Goal: Information Seeking & Learning: Learn about a topic

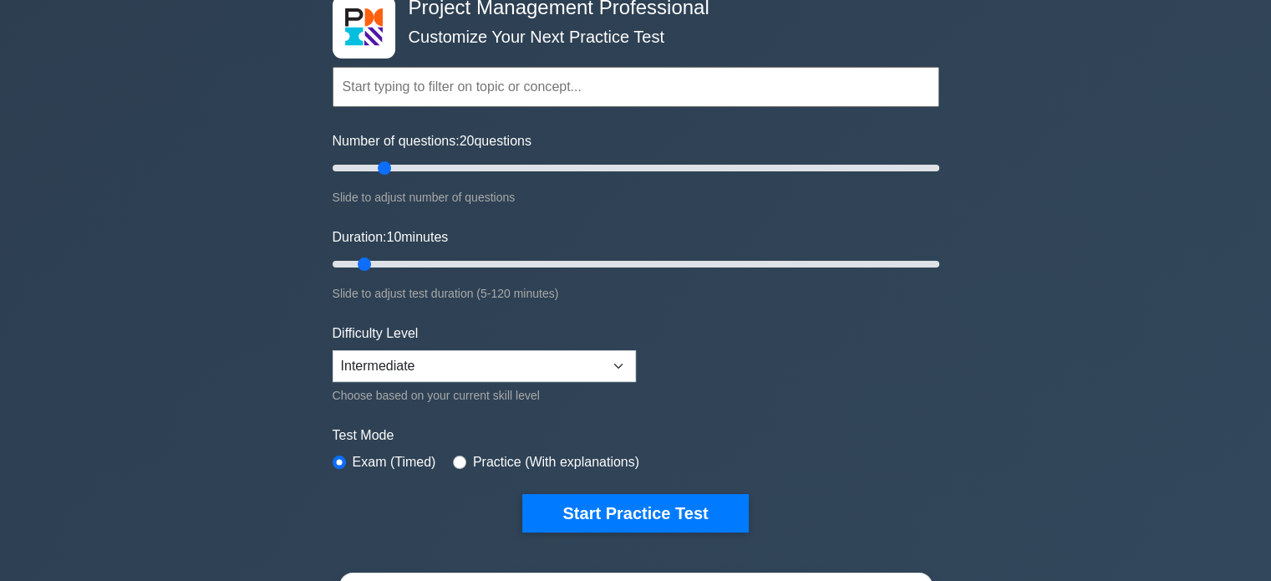
drag, startPoint x: 903, startPoint y: 169, endPoint x: 381, endPoint y: 170, distance: 521.5
type input "20"
click at [381, 170] on input "Number of questions: 20 questions" at bounding box center [636, 168] width 607 height 20
drag, startPoint x: 364, startPoint y: 261, endPoint x: 380, endPoint y: 260, distance: 15.9
type input "15"
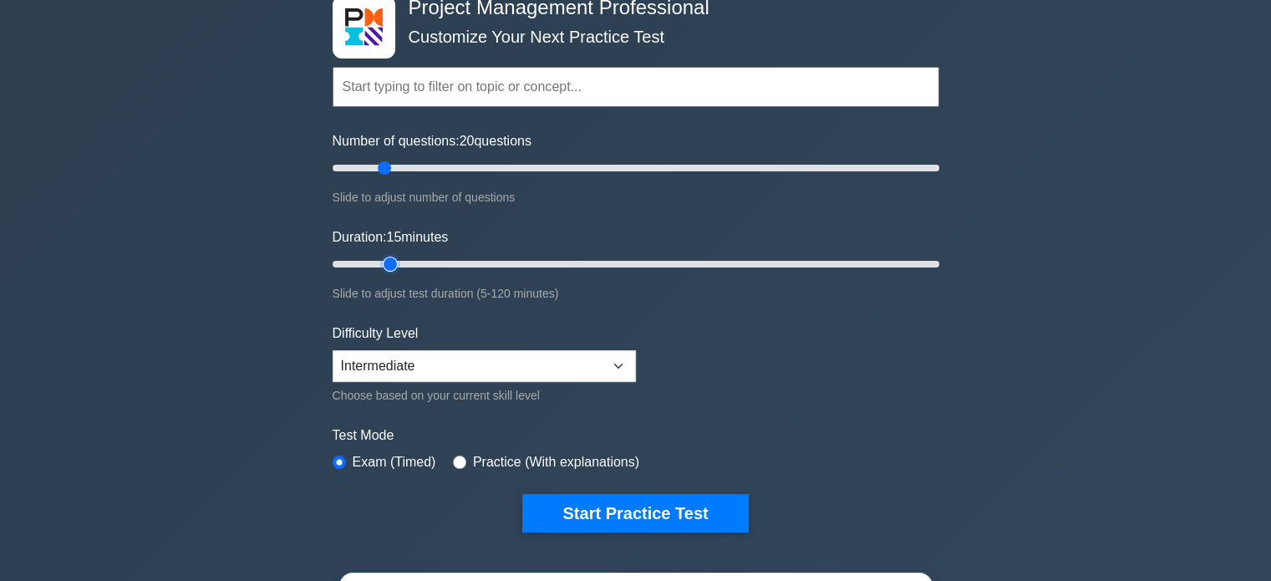
click at [380, 260] on input "Duration: 15 minutes" at bounding box center [636, 264] width 607 height 20
drag, startPoint x: 389, startPoint y: 260, endPoint x: 399, endPoint y: 260, distance: 10.0
click at [399, 260] on input "Duration: 15 minutes" at bounding box center [636, 264] width 607 height 20
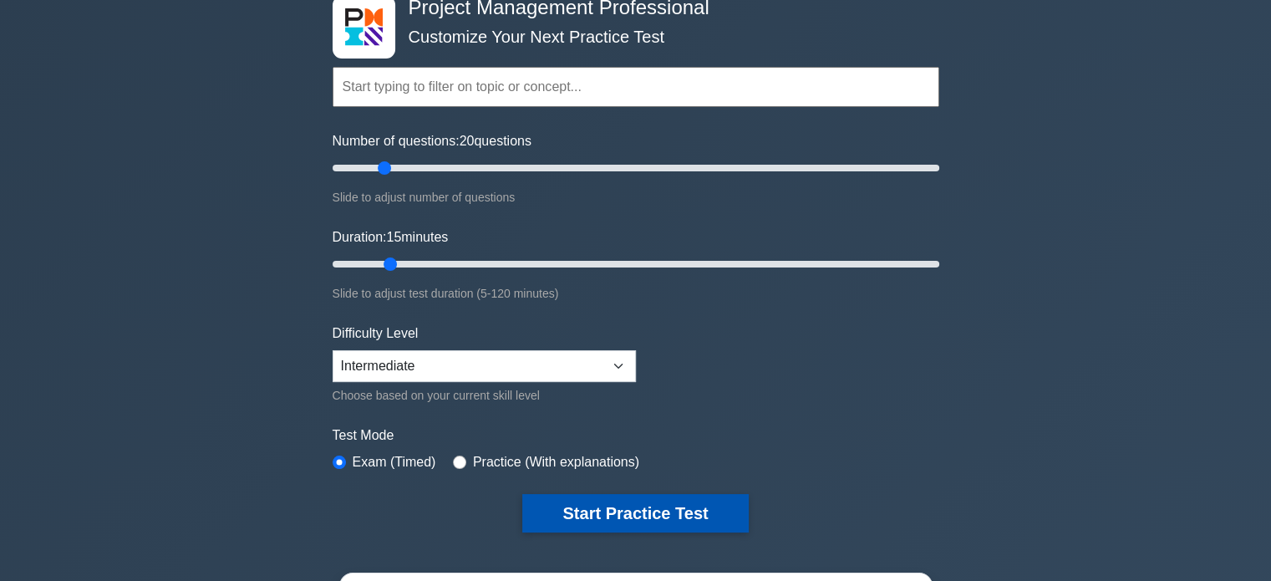
click at [645, 510] on button "Start Practice Test" at bounding box center [635, 513] width 226 height 38
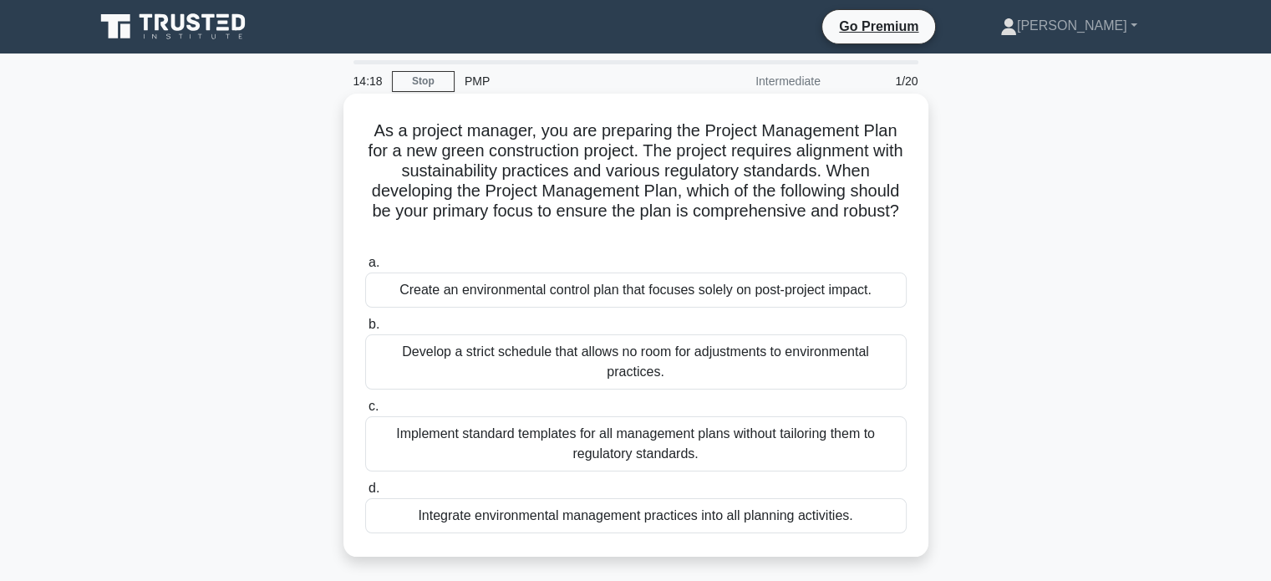
click at [621, 516] on div "Integrate environmental management practices into all planning activities." at bounding box center [636, 515] width 542 height 35
click at [365, 494] on input "d. Integrate environmental management practices into all planning activities." at bounding box center [365, 488] width 0 height 11
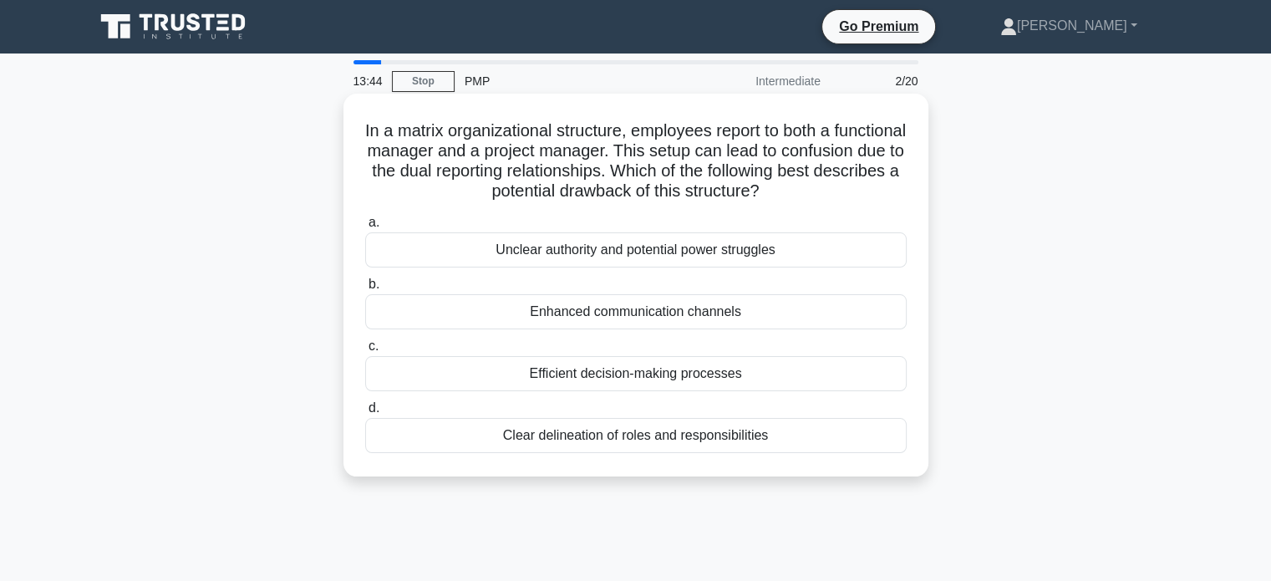
click at [729, 250] on div "Unclear authority and potential power struggles" at bounding box center [636, 249] width 542 height 35
click at [365, 228] on input "a. Unclear authority and potential power struggles" at bounding box center [365, 222] width 0 height 11
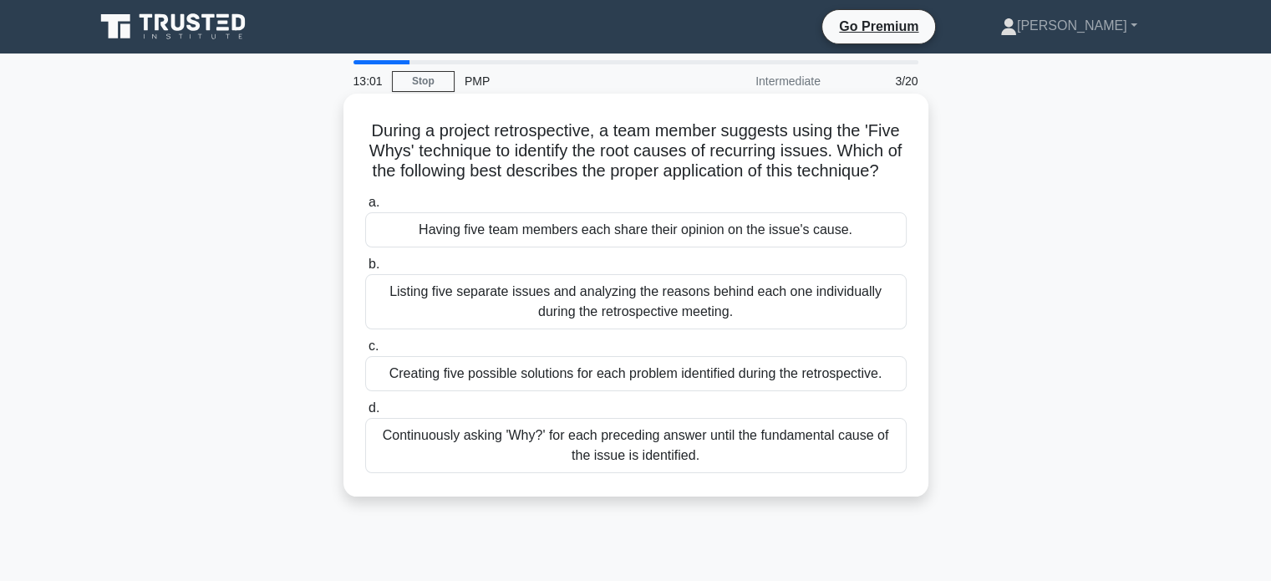
click at [829, 391] on div "Creating five possible solutions for each problem identified during the retrosp…" at bounding box center [636, 373] width 542 height 35
click at [365, 352] on input "c. Creating five possible solutions for each problem identified during the retr…" at bounding box center [365, 346] width 0 height 11
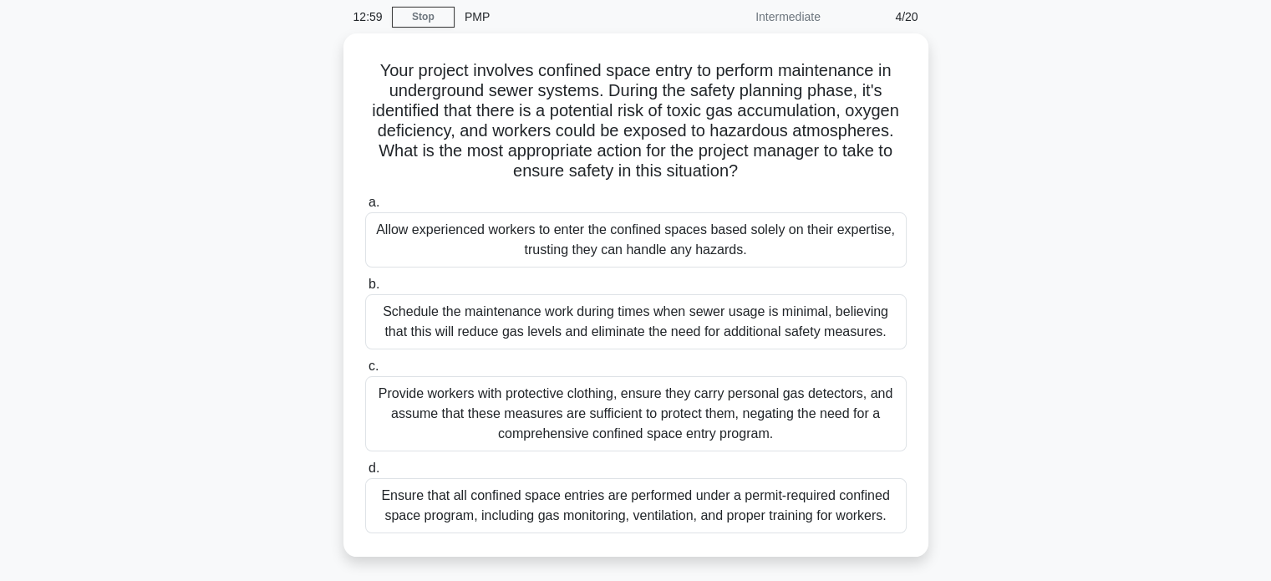
scroll to position [67, 0]
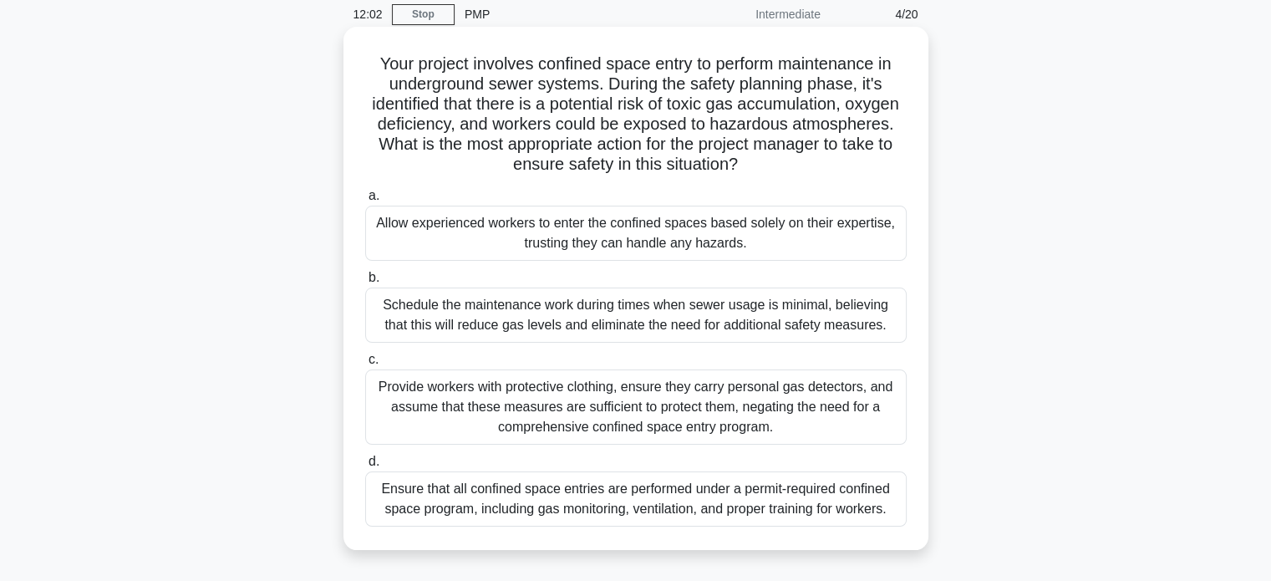
click at [806, 508] on div "Ensure that all confined space entries are performed under a permit-required co…" at bounding box center [636, 498] width 542 height 55
click at [365, 467] on input "d. Ensure that all confined space entries are performed under a permit-required…" at bounding box center [365, 461] width 0 height 11
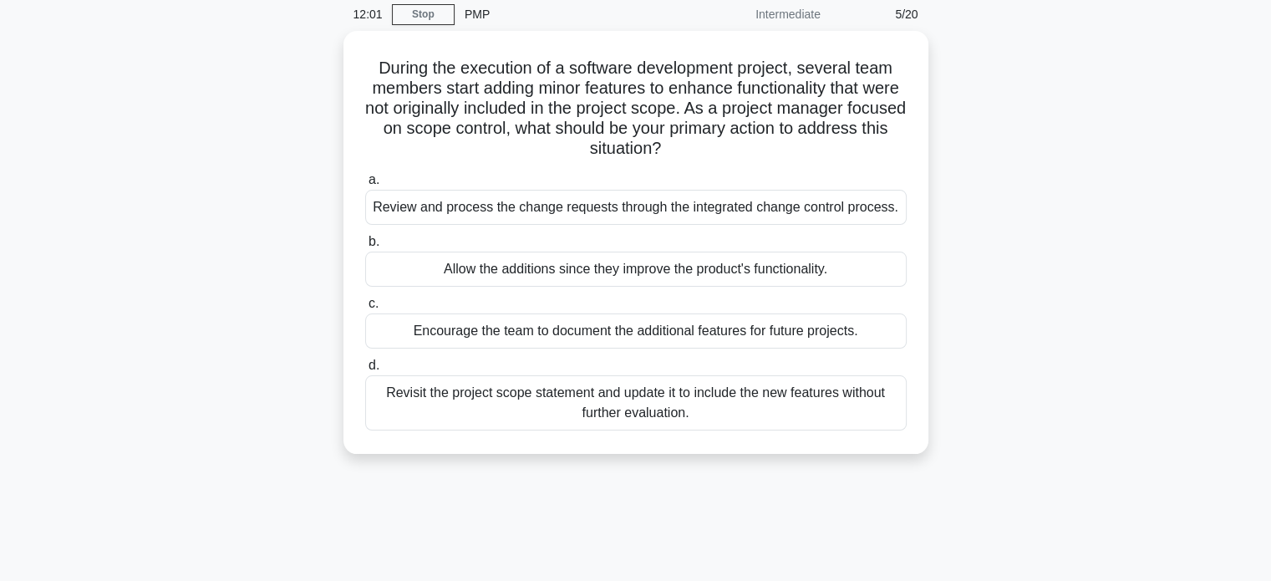
scroll to position [0, 0]
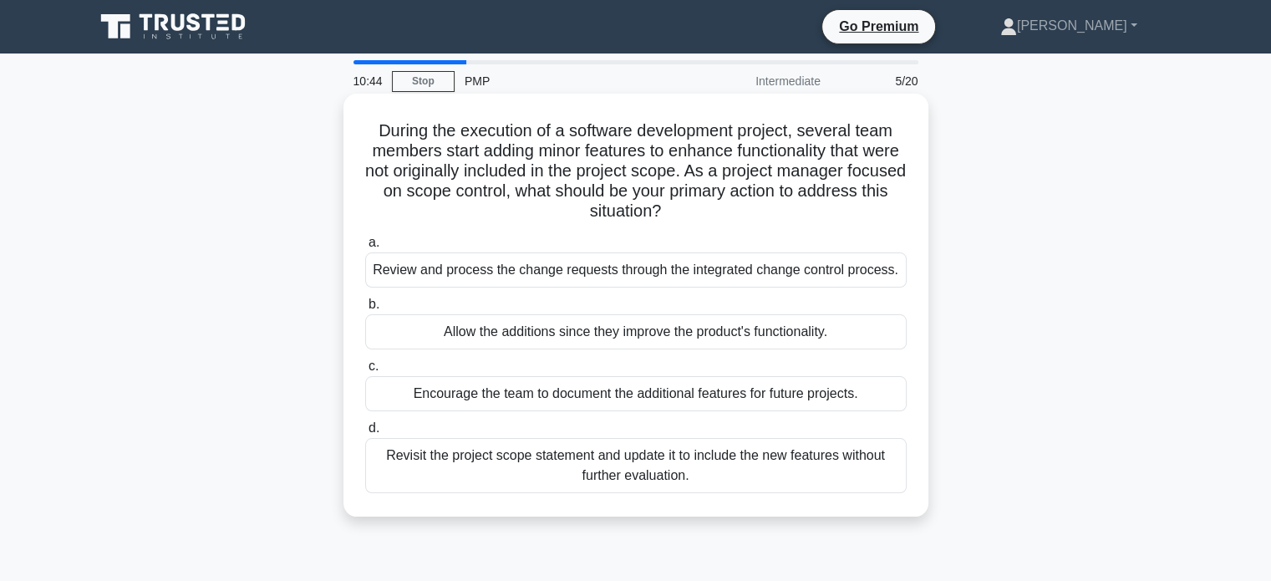
click at [852, 277] on div "Review and process the change requests through the integrated change control pr…" at bounding box center [636, 269] width 542 height 35
click at [365, 248] on input "a. Review and process the change requests through the integrated change control…" at bounding box center [365, 242] width 0 height 11
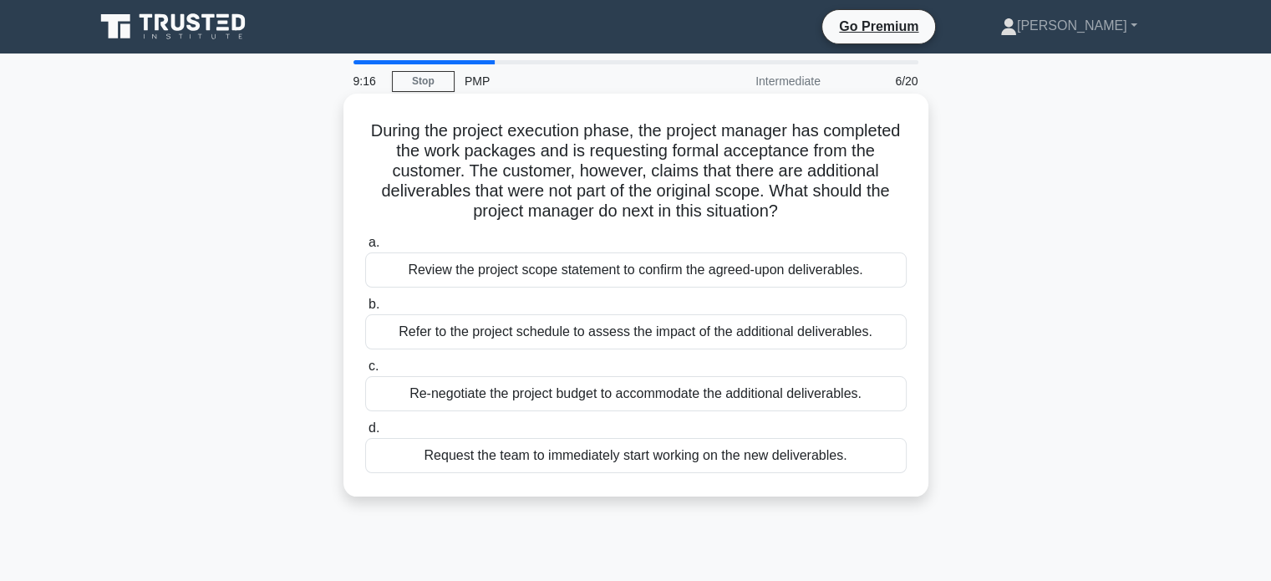
click at [827, 278] on div "Review the project scope statement to confirm the agreed-upon deliverables." at bounding box center [636, 269] width 542 height 35
click at [365, 248] on input "a. Review the project scope statement to confirm the agreed-upon deliverables." at bounding box center [365, 242] width 0 height 11
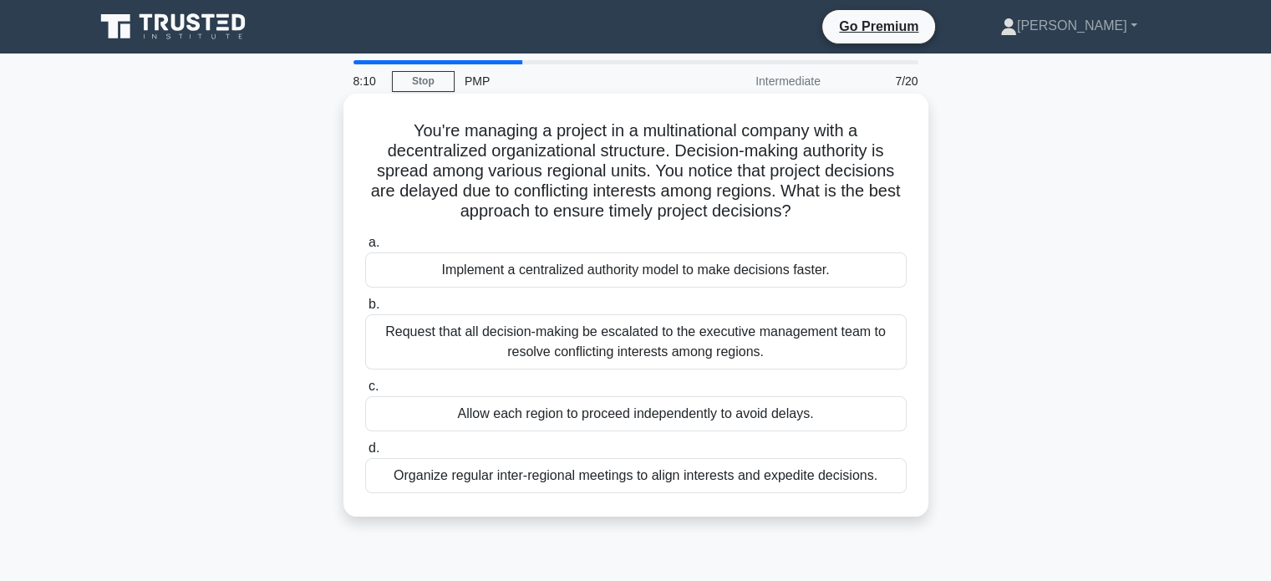
click at [837, 473] on div "Organize regular inter-regional meetings to align interests and expedite decisi…" at bounding box center [636, 475] width 542 height 35
click at [365, 454] on input "d. Organize regular inter-regional meetings to align interests and expedite dec…" at bounding box center [365, 448] width 0 height 11
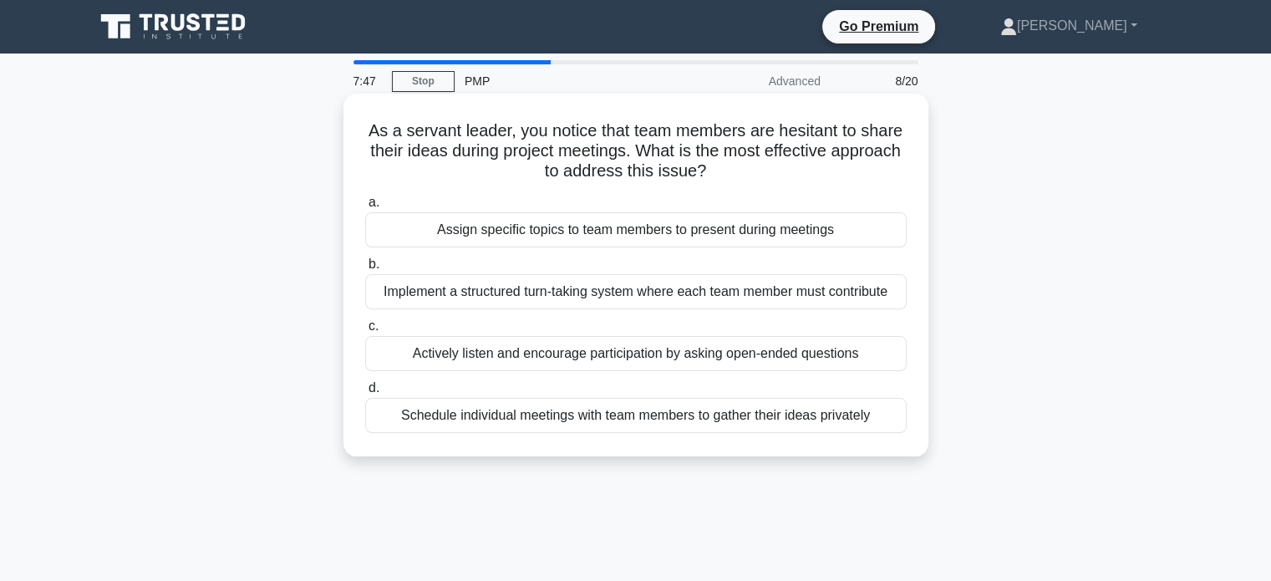
click at [725, 351] on div "Actively listen and encourage participation by asking open-ended questions" at bounding box center [636, 353] width 542 height 35
click at [365, 332] on input "c. Actively listen and encourage participation by asking open-ended questions" at bounding box center [365, 326] width 0 height 11
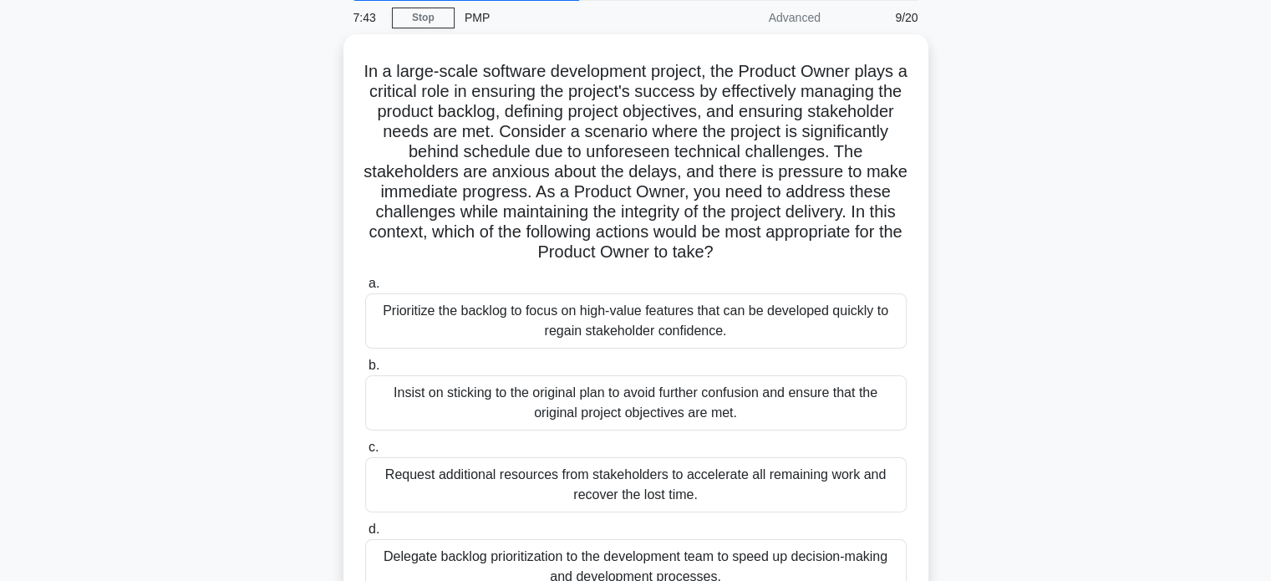
scroll to position [67, 0]
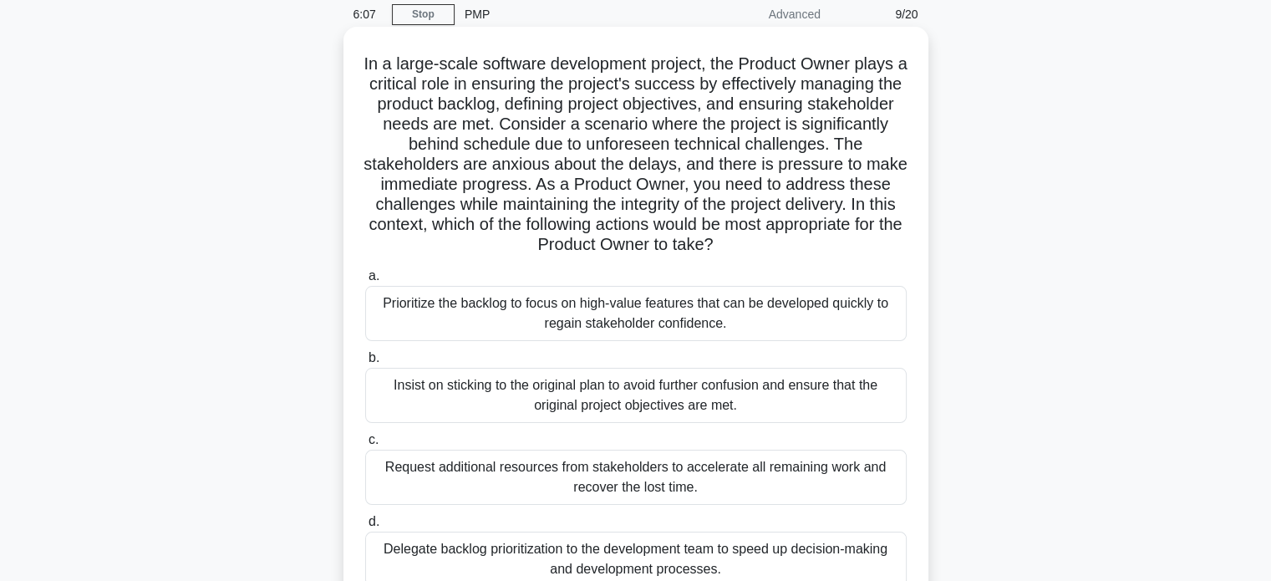
click at [824, 306] on div "Prioritize the backlog to focus on high-value features that can be developed qu…" at bounding box center [636, 313] width 542 height 55
click at [365, 282] on input "a. Prioritize the backlog to focus on high-value features that can be developed…" at bounding box center [365, 276] width 0 height 11
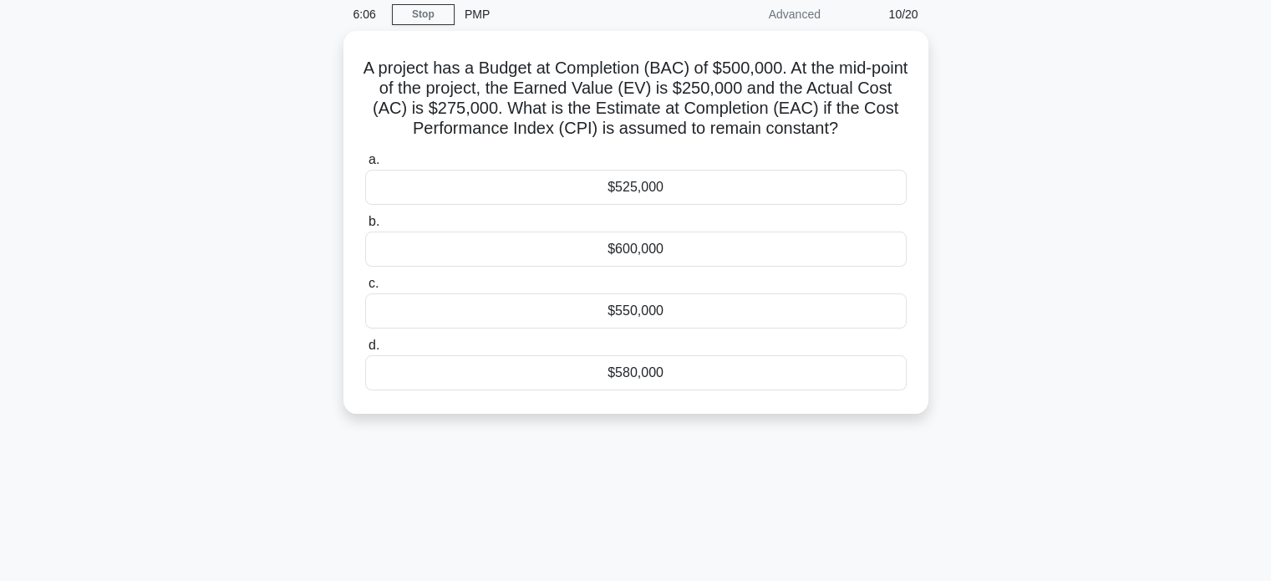
scroll to position [0, 0]
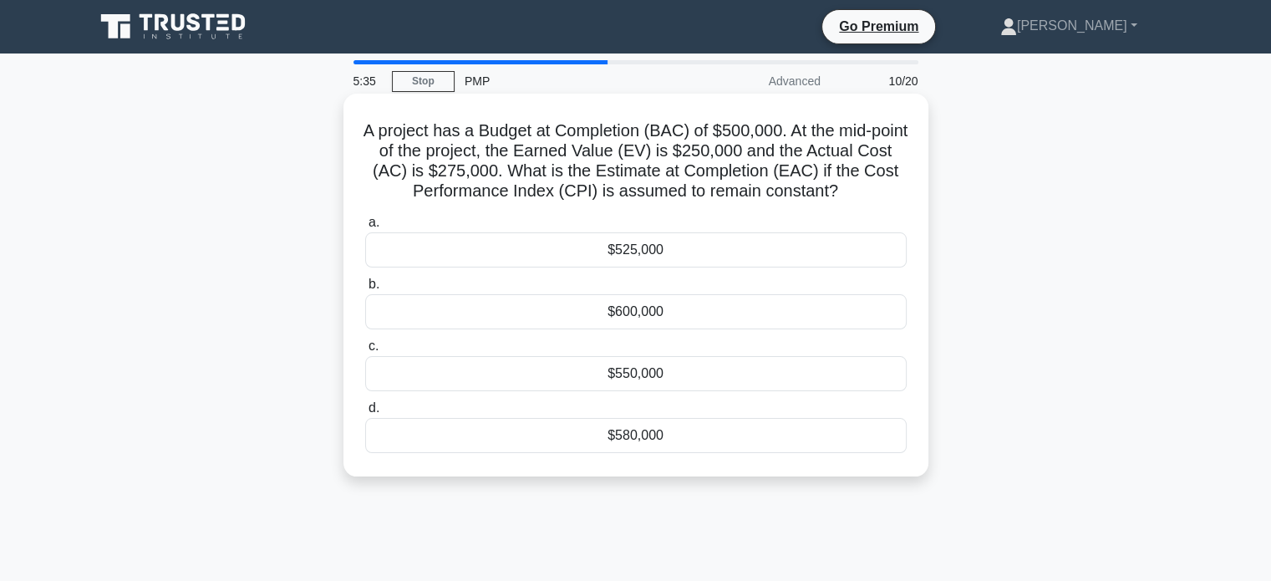
click at [679, 374] on div "$550,000" at bounding box center [636, 373] width 542 height 35
click at [365, 352] on input "c. $550,000" at bounding box center [365, 346] width 0 height 11
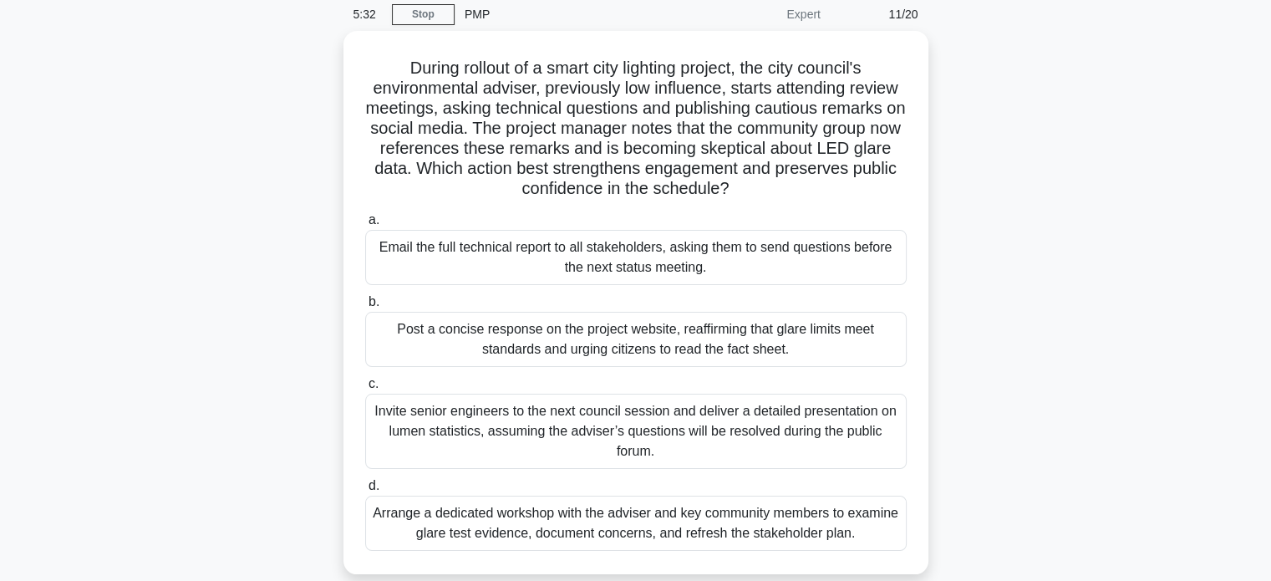
scroll to position [100, 0]
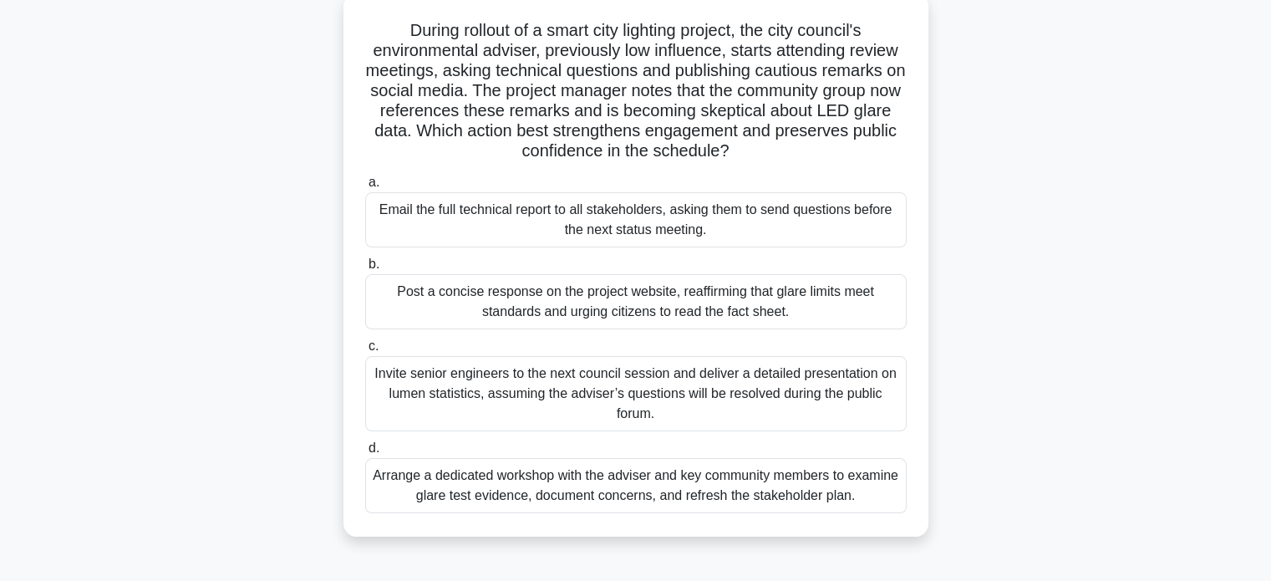
click at [786, 499] on div "Arrange a dedicated workshop with the adviser and key community members to exam…" at bounding box center [636, 485] width 542 height 55
click at [365, 454] on input "d. Arrange a dedicated workshop with the adviser and key community members to e…" at bounding box center [365, 448] width 0 height 11
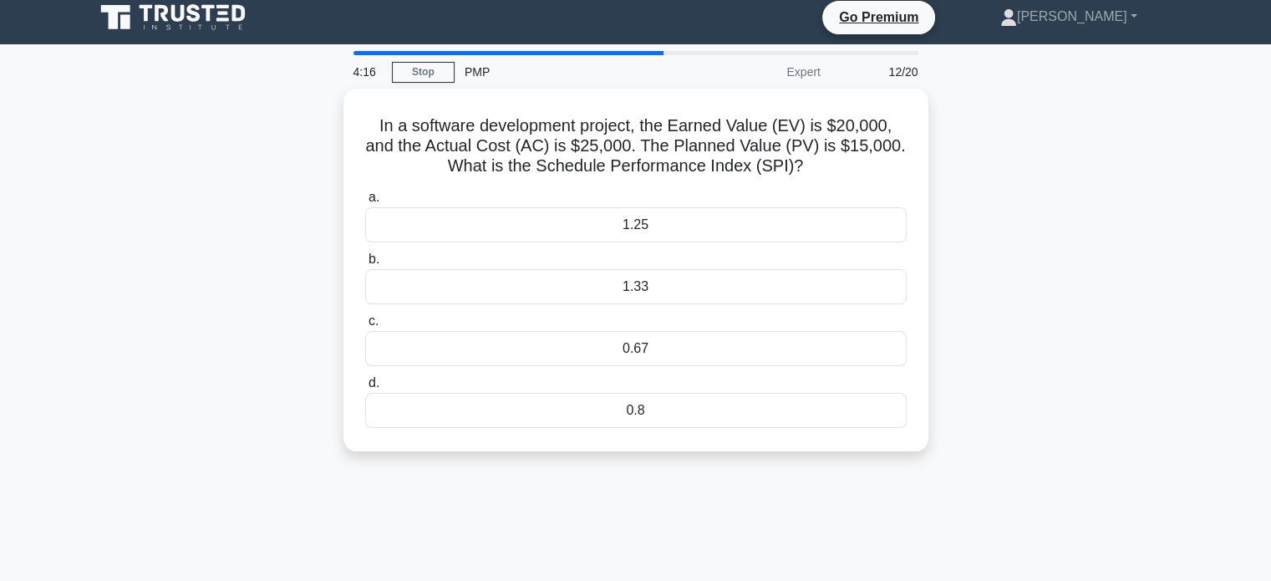
scroll to position [0, 0]
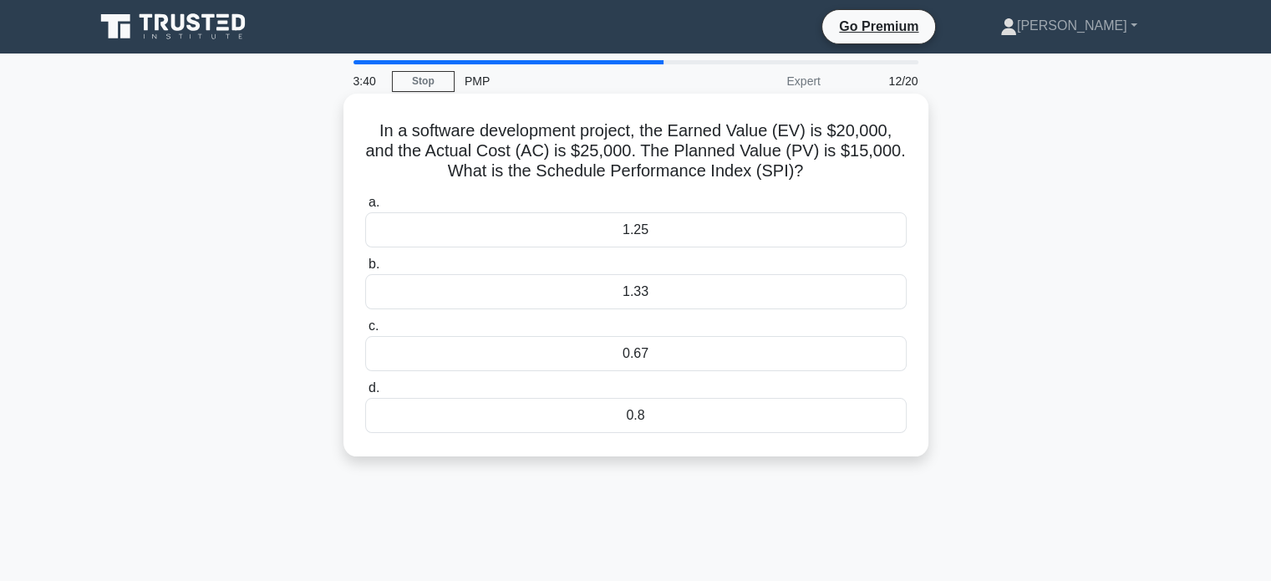
click at [689, 293] on div "1.33" at bounding box center [636, 291] width 542 height 35
click at [365, 270] on input "b. 1.33" at bounding box center [365, 264] width 0 height 11
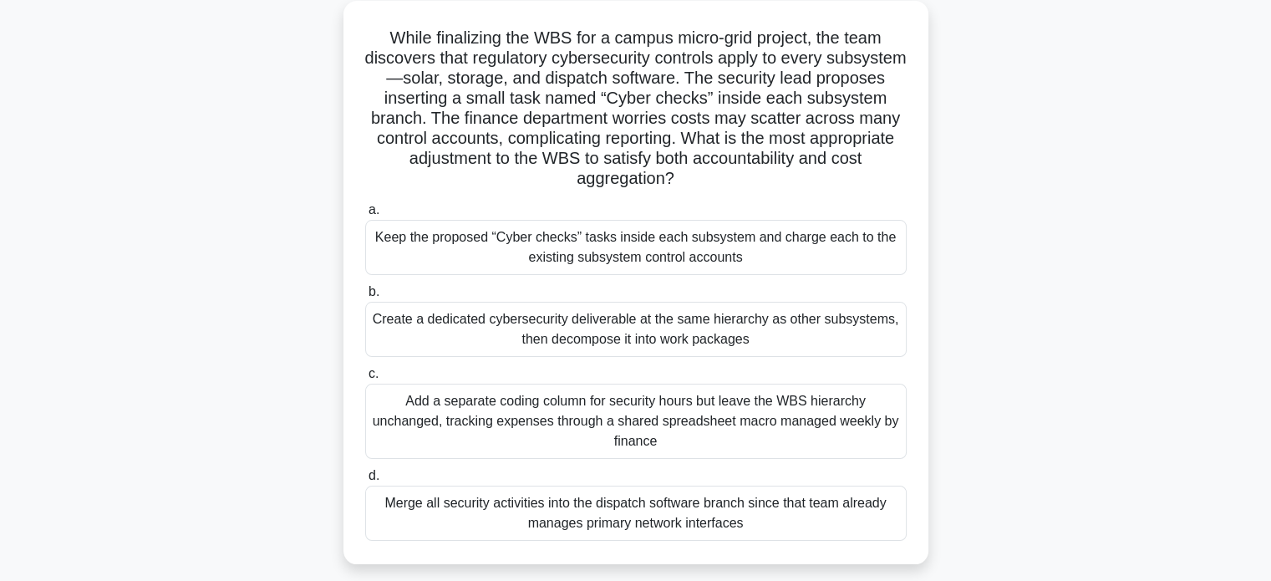
scroll to position [100, 0]
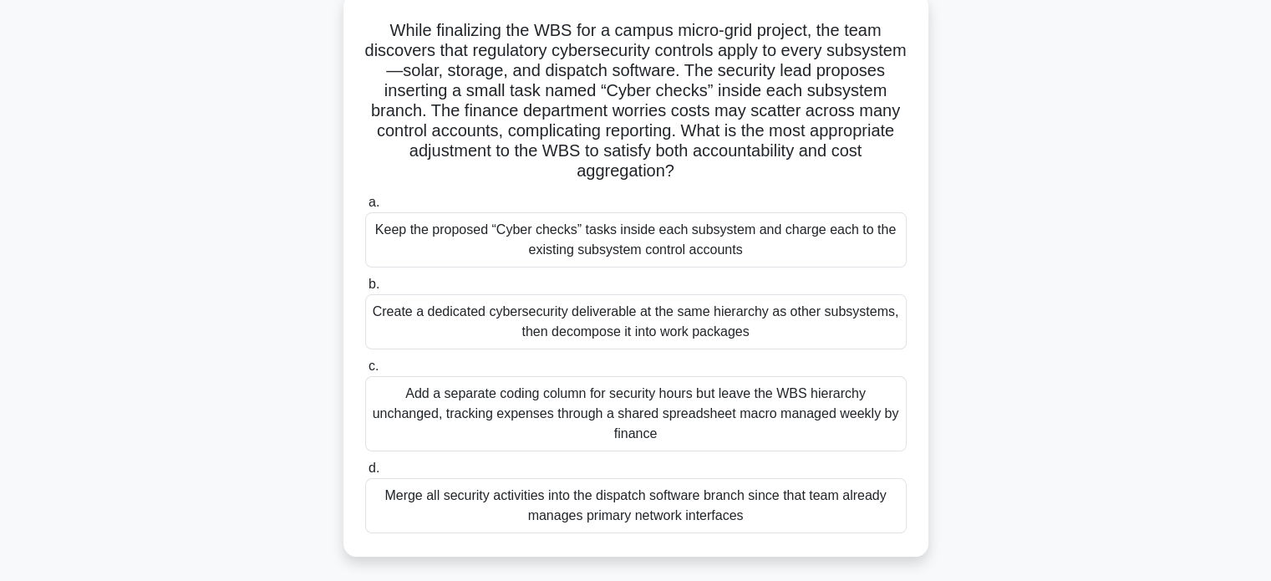
click at [745, 339] on div "Create a dedicated cybersecurity deliverable at the same hierarchy as other sub…" at bounding box center [636, 321] width 542 height 55
click at [365, 290] on input "b. Create a dedicated cybersecurity deliverable at the same hierarchy as other …" at bounding box center [365, 284] width 0 height 11
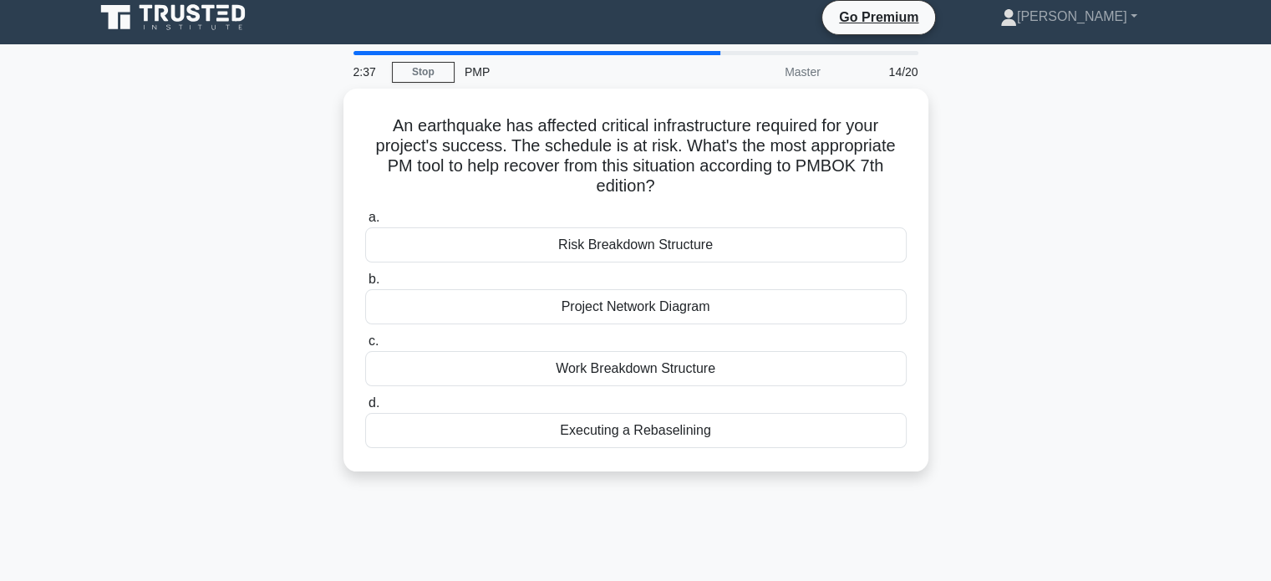
scroll to position [0, 0]
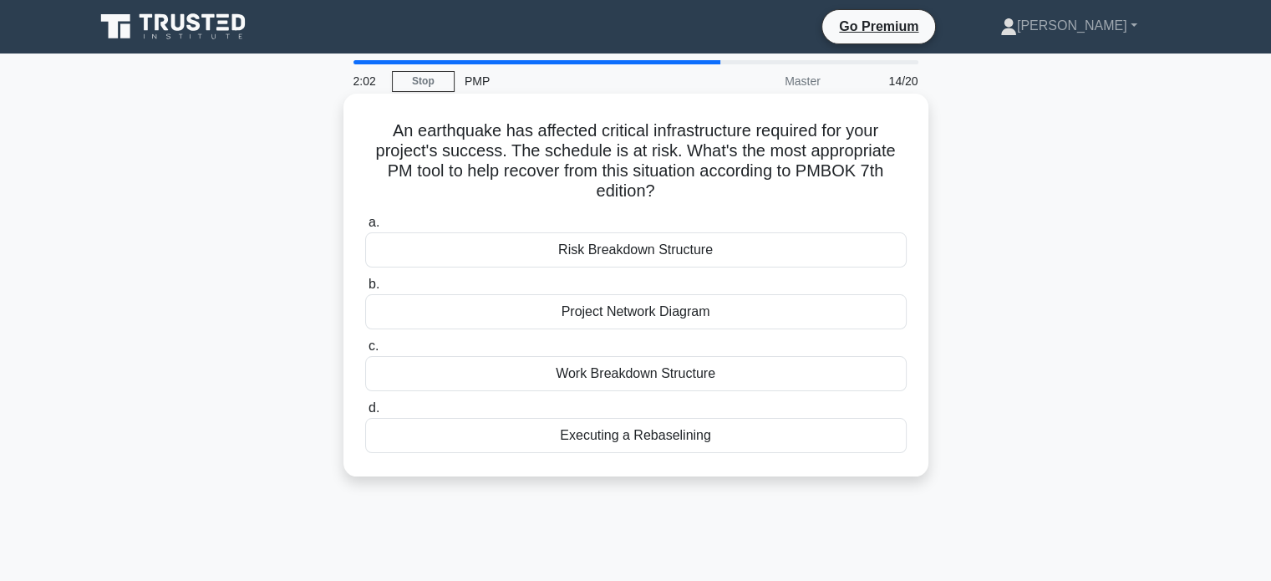
click at [709, 255] on div "Risk Breakdown Structure" at bounding box center [636, 249] width 542 height 35
click at [365, 228] on input "a. Risk Breakdown Structure" at bounding box center [365, 222] width 0 height 11
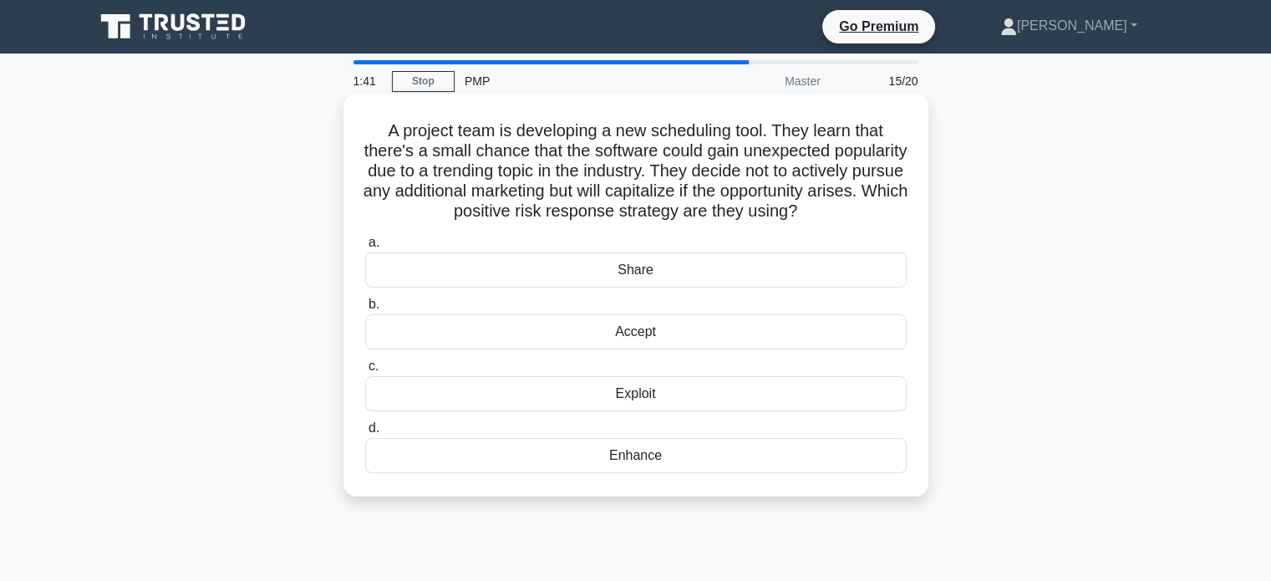
click at [705, 411] on div "Exploit" at bounding box center [636, 393] width 542 height 35
click at [365, 372] on input "c. Exploit" at bounding box center [365, 366] width 0 height 11
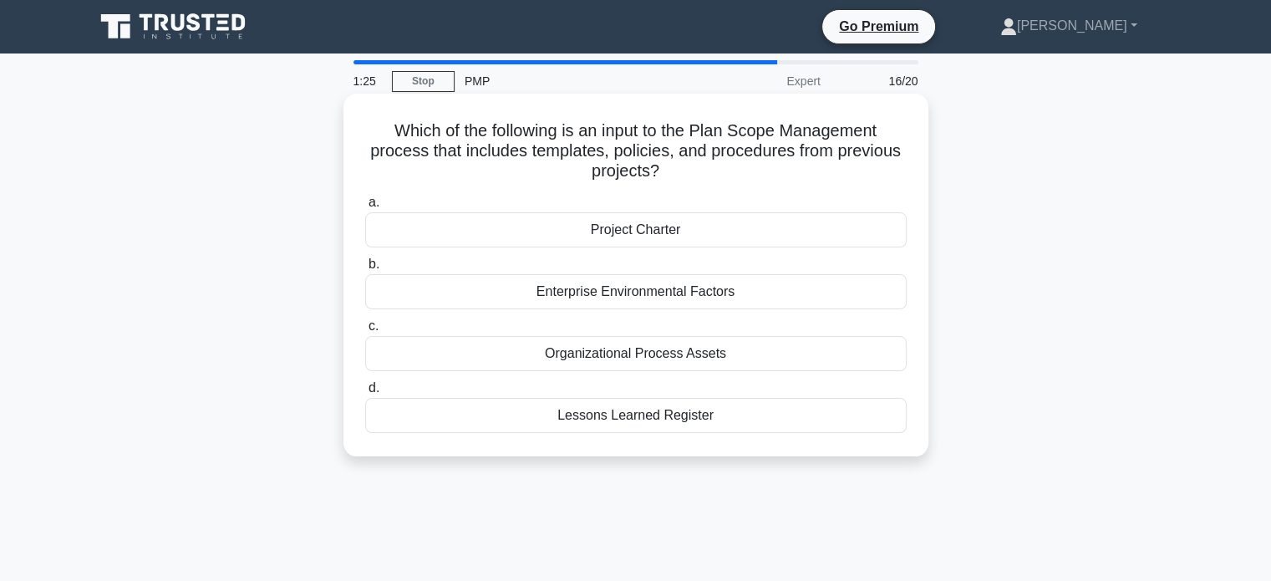
click at [685, 417] on div "Lessons Learned Register" at bounding box center [636, 415] width 542 height 35
click at [365, 394] on input "d. Lessons Learned Register" at bounding box center [365, 388] width 0 height 11
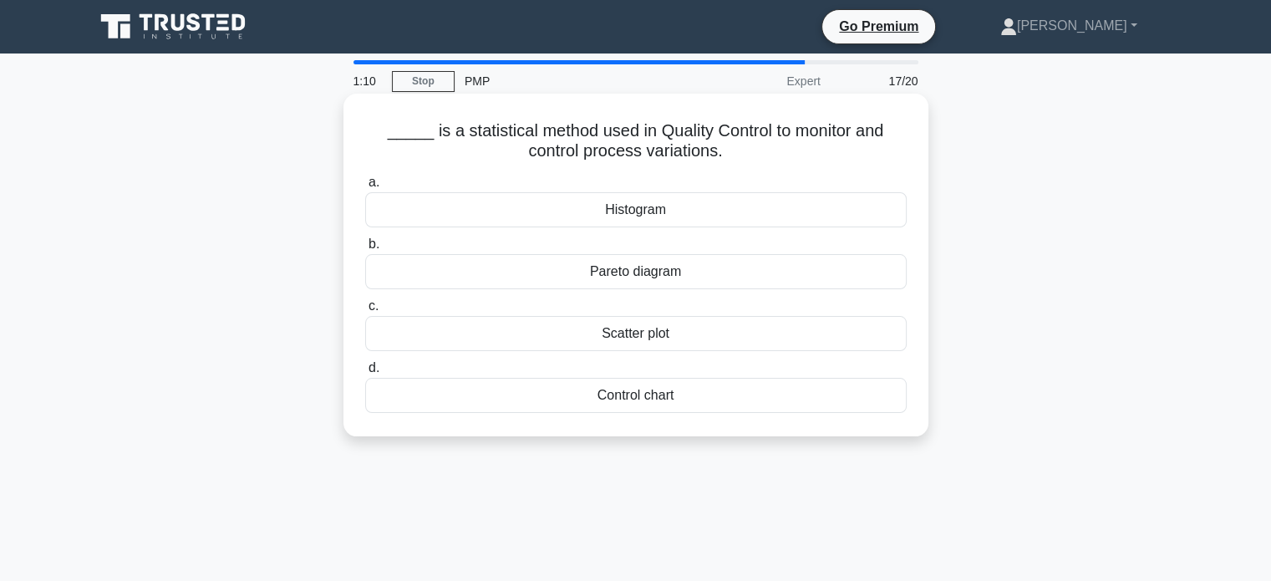
click at [664, 275] on div "Pareto diagram" at bounding box center [636, 271] width 542 height 35
click at [365, 250] on input "b. Pareto diagram" at bounding box center [365, 244] width 0 height 11
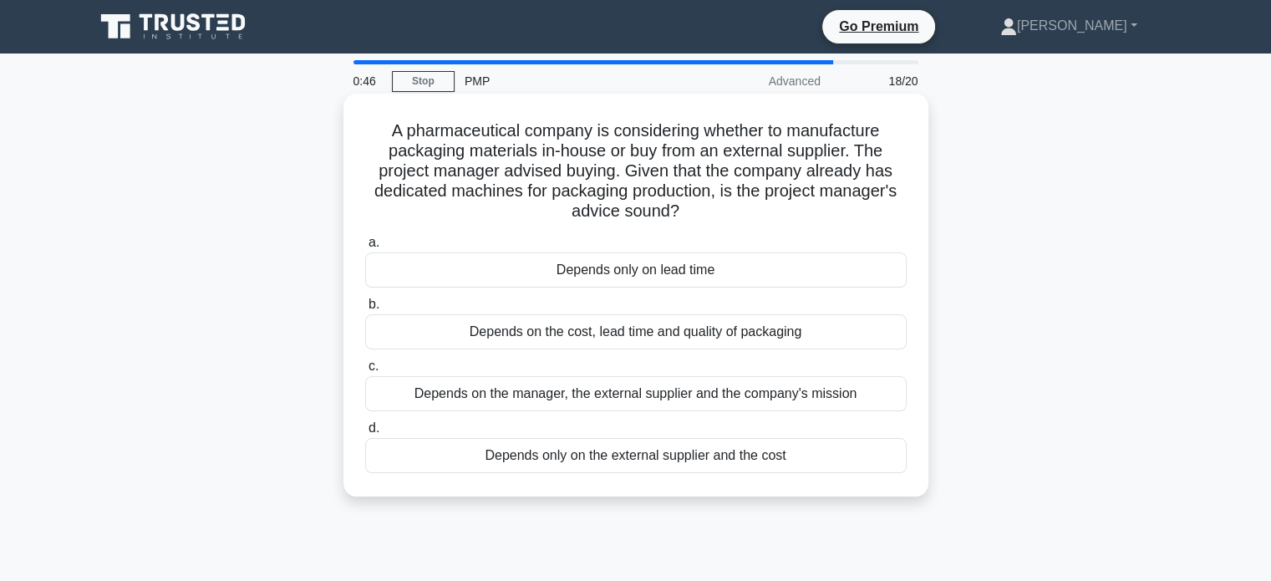
click at [680, 345] on div "Depends on the cost, lead time and quality of packaging" at bounding box center [636, 331] width 542 height 35
click at [365, 310] on input "b. Depends on the cost, lead time and quality of packaging" at bounding box center [365, 304] width 0 height 11
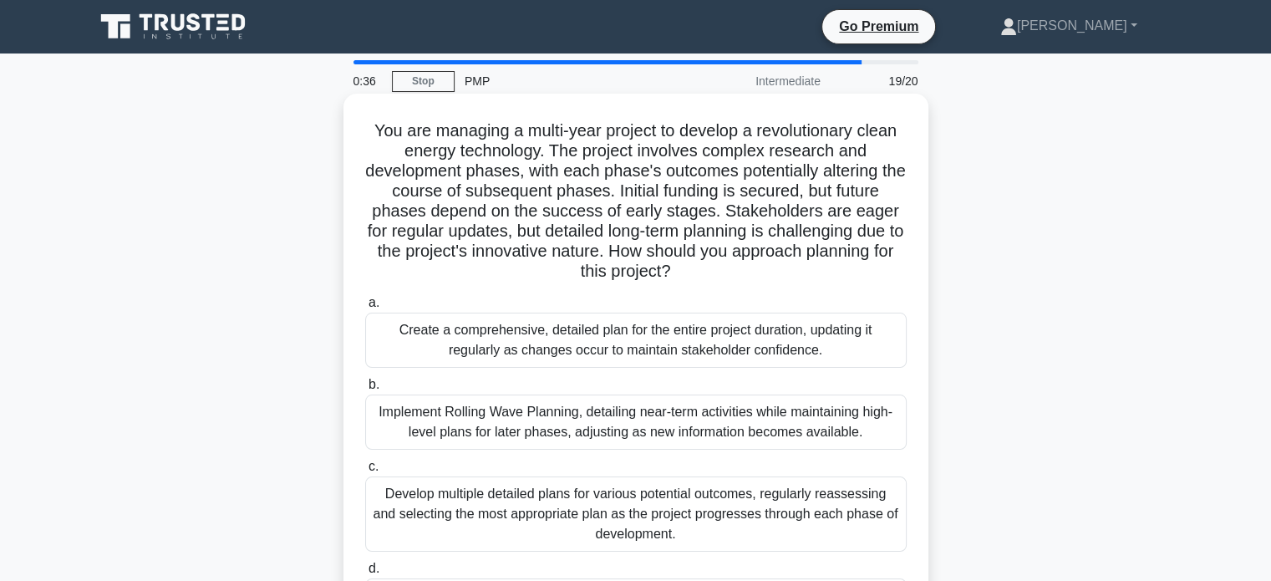
click at [769, 355] on div "Create a comprehensive, detailed plan for the entire project duration, updating…" at bounding box center [636, 340] width 542 height 55
click at [365, 308] on input "a. Create a comprehensive, detailed plan for the entire project duration, updat…" at bounding box center [365, 303] width 0 height 11
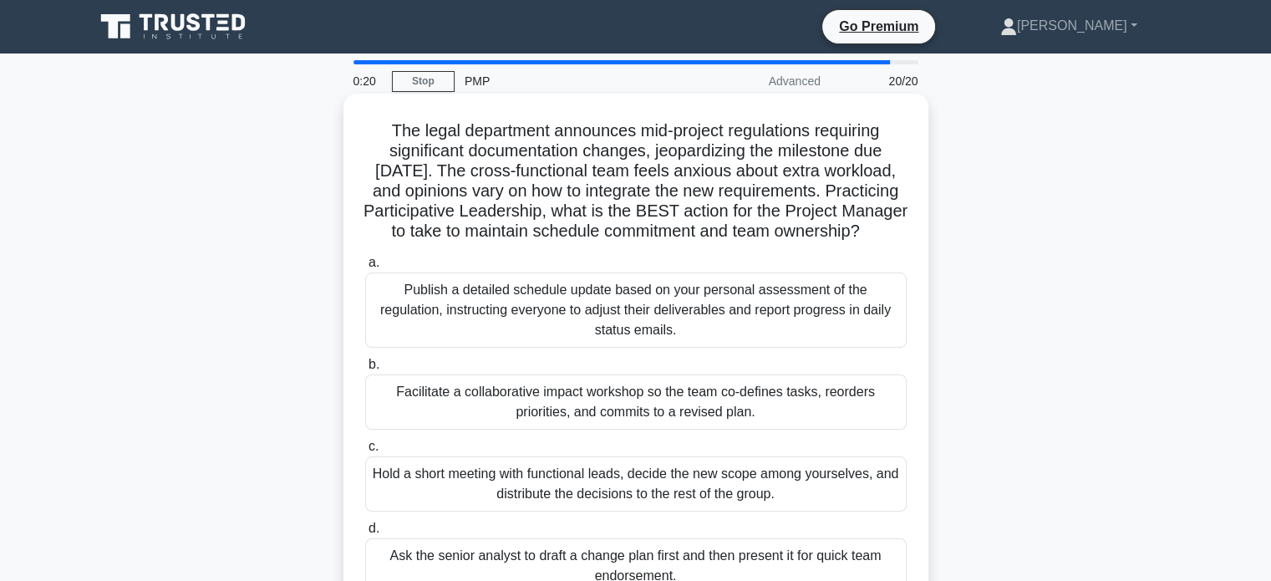
click at [762, 430] on div "Facilitate a collaborative impact workshop so the team co-defines tasks, reorde…" at bounding box center [636, 401] width 542 height 55
click at [365, 370] on input "b. Facilitate a collaborative impact workshop so the team co-defines tasks, reo…" at bounding box center [365, 364] width 0 height 11
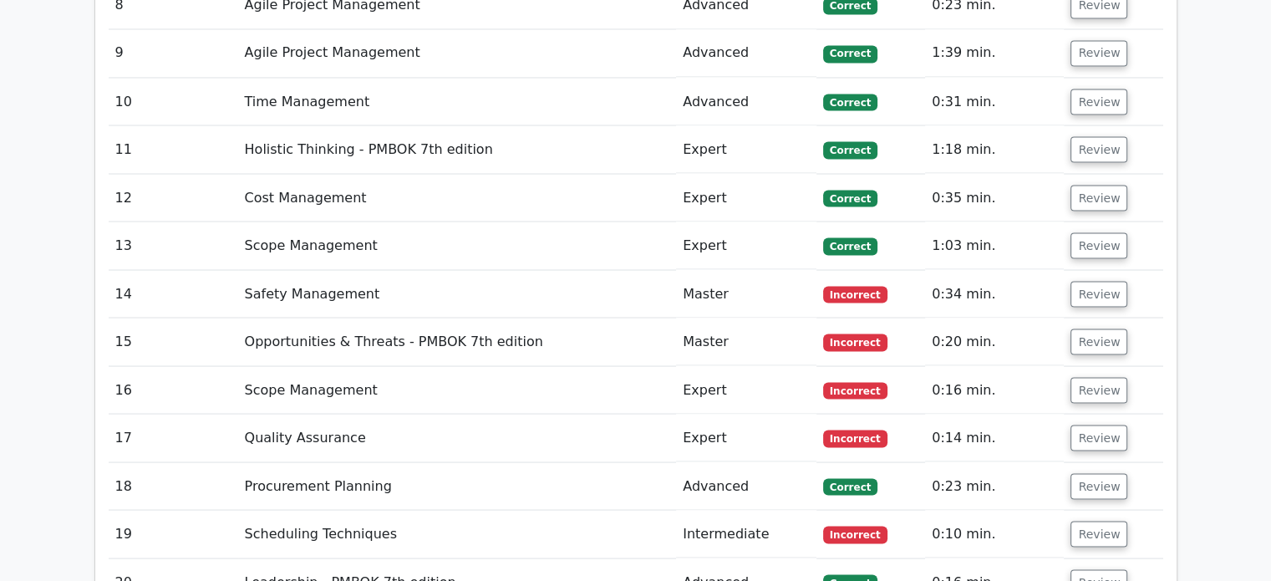
scroll to position [3109, 0]
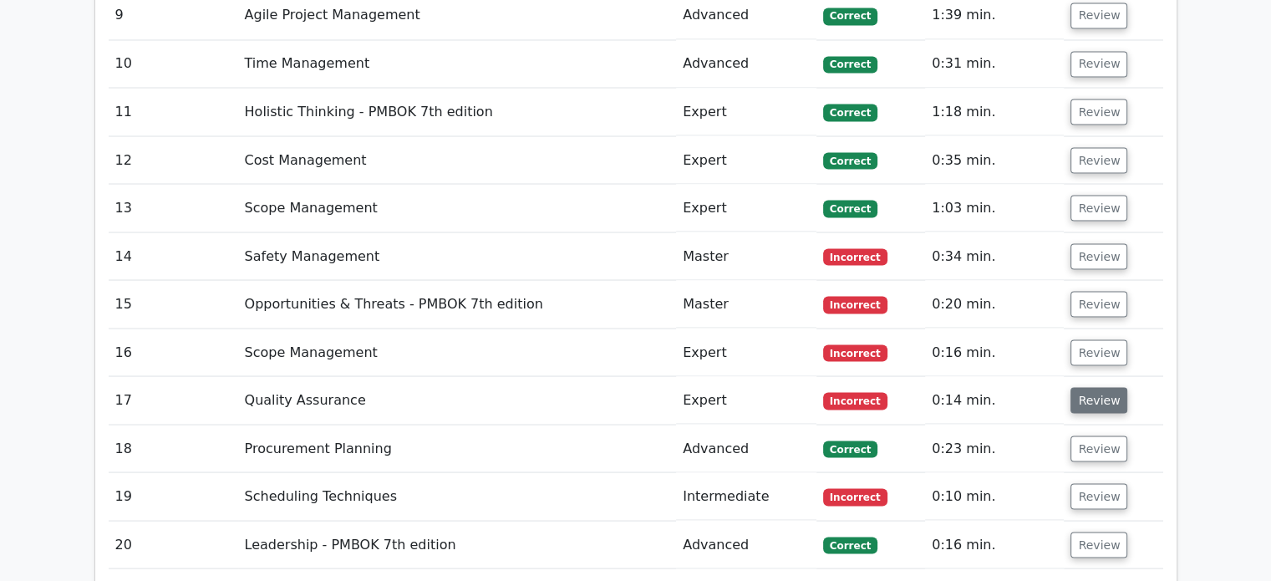
click at [1088, 387] on button "Review" at bounding box center [1099, 400] width 57 height 26
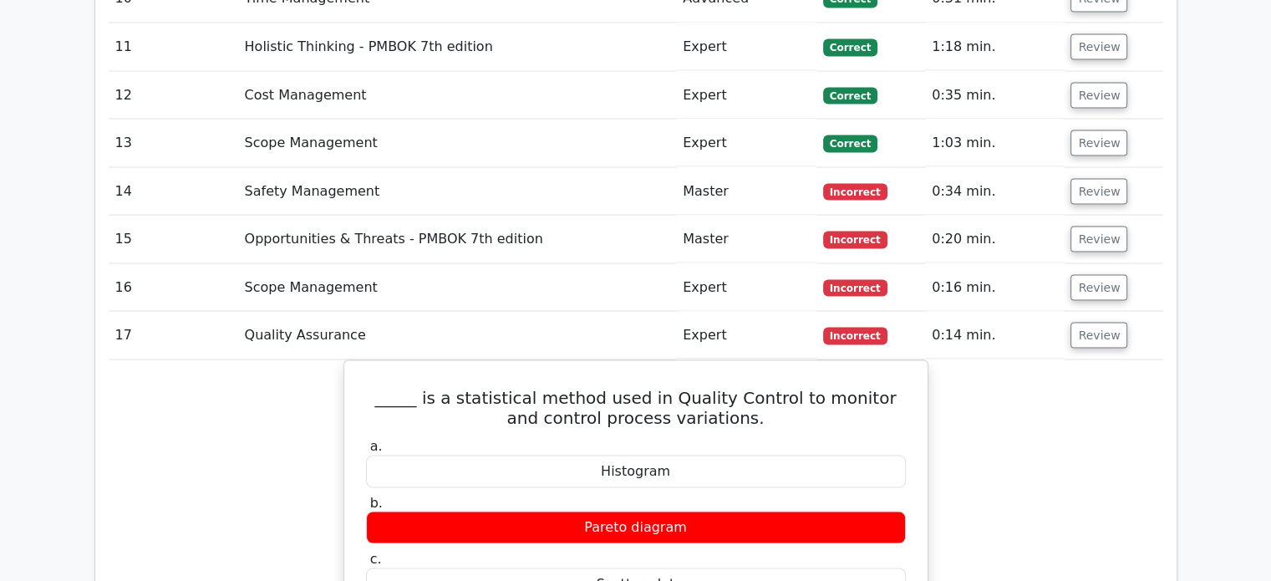
scroll to position [3176, 0]
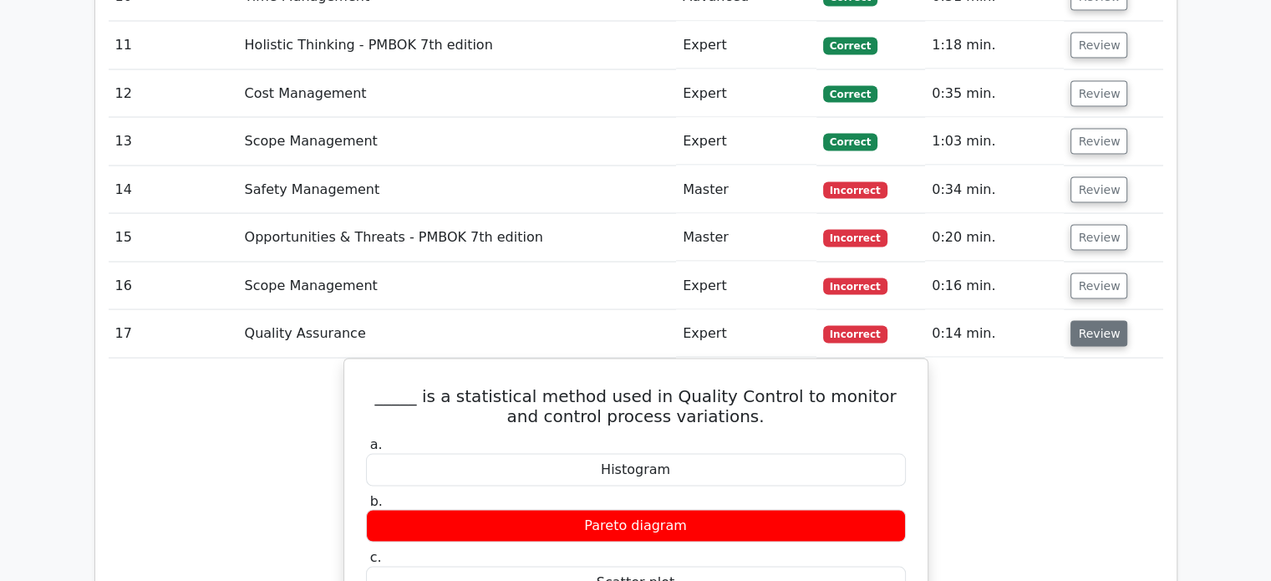
click at [1093, 320] on button "Review" at bounding box center [1099, 333] width 57 height 26
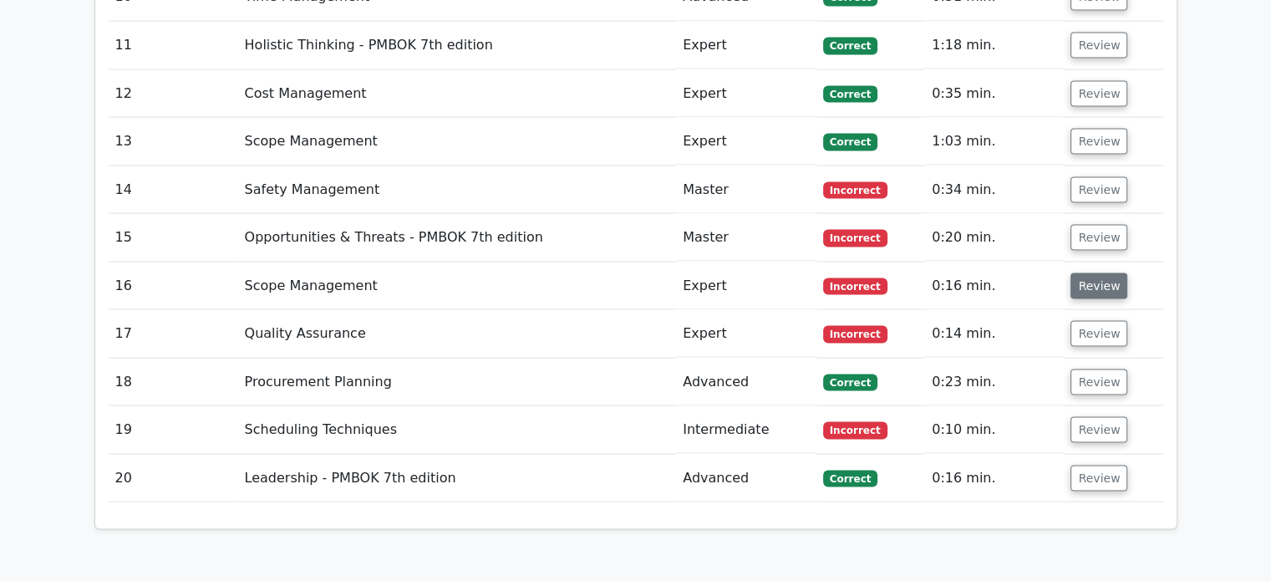
click at [1106, 272] on button "Review" at bounding box center [1099, 285] width 57 height 26
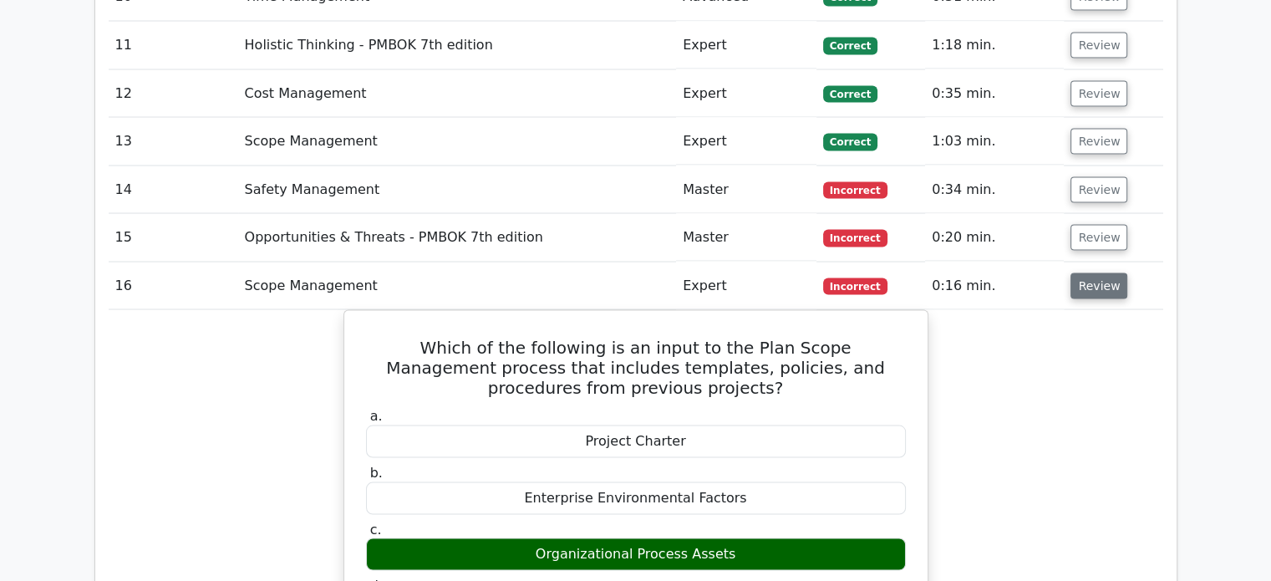
click at [1106, 272] on button "Review" at bounding box center [1099, 285] width 57 height 26
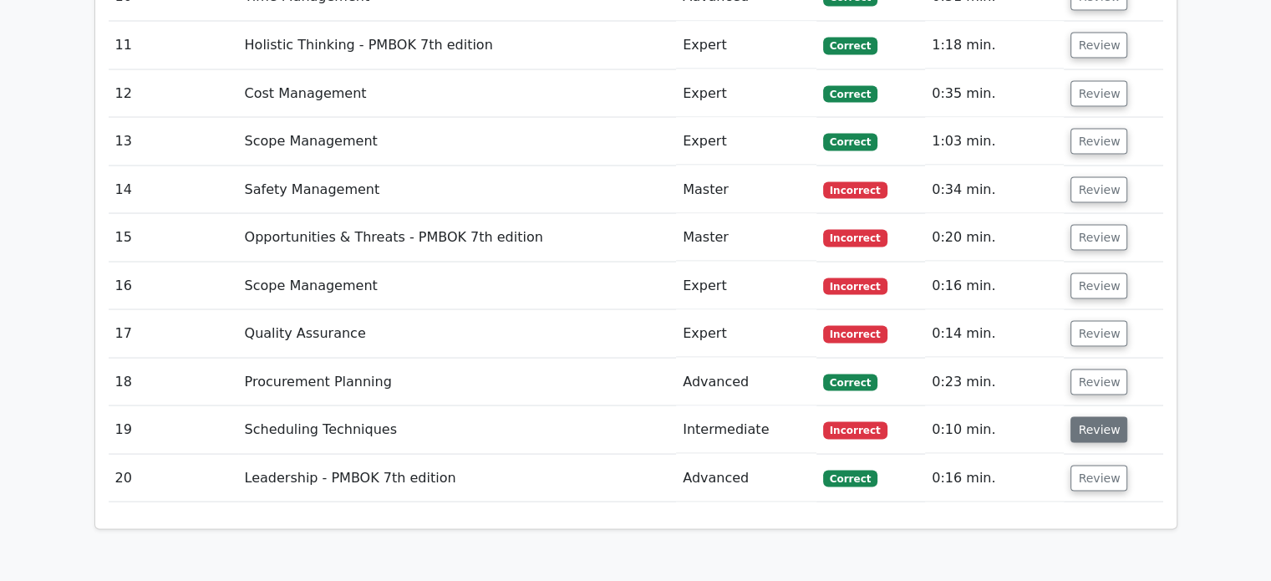
click at [1075, 416] on button "Review" at bounding box center [1099, 429] width 57 height 26
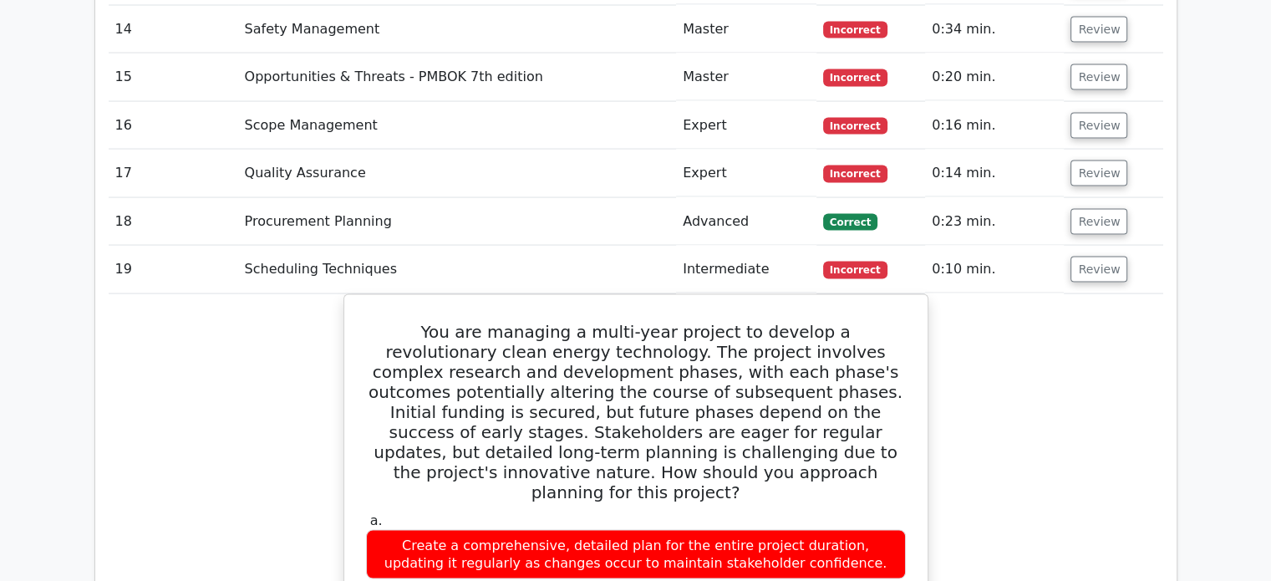
scroll to position [3343, 0]
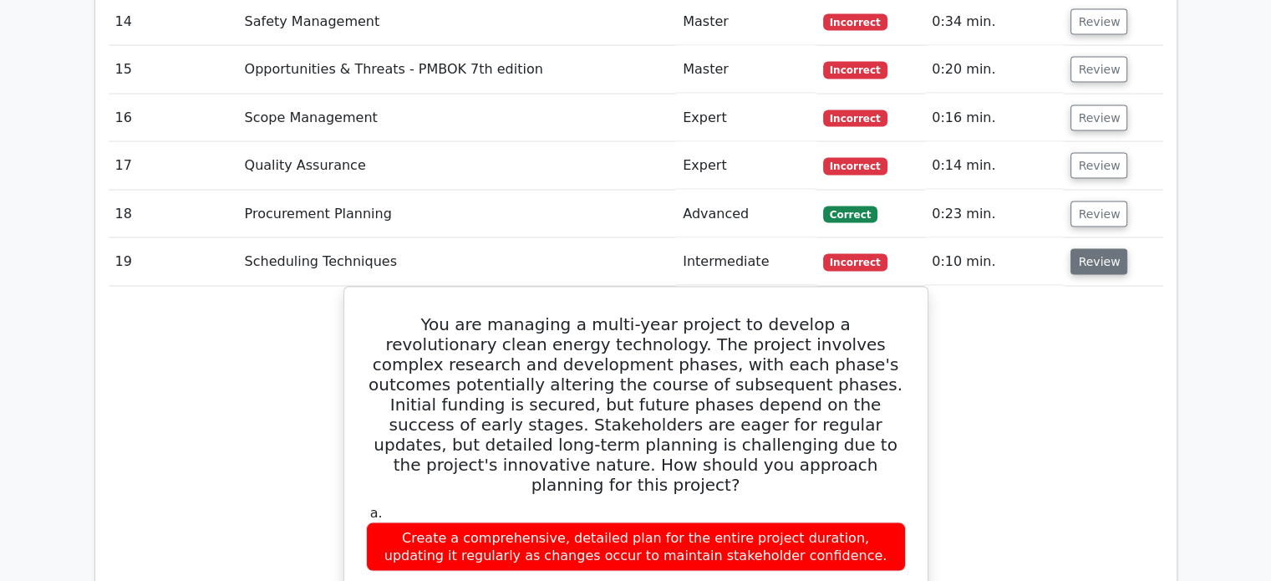
click at [1093, 249] on button "Review" at bounding box center [1099, 262] width 57 height 26
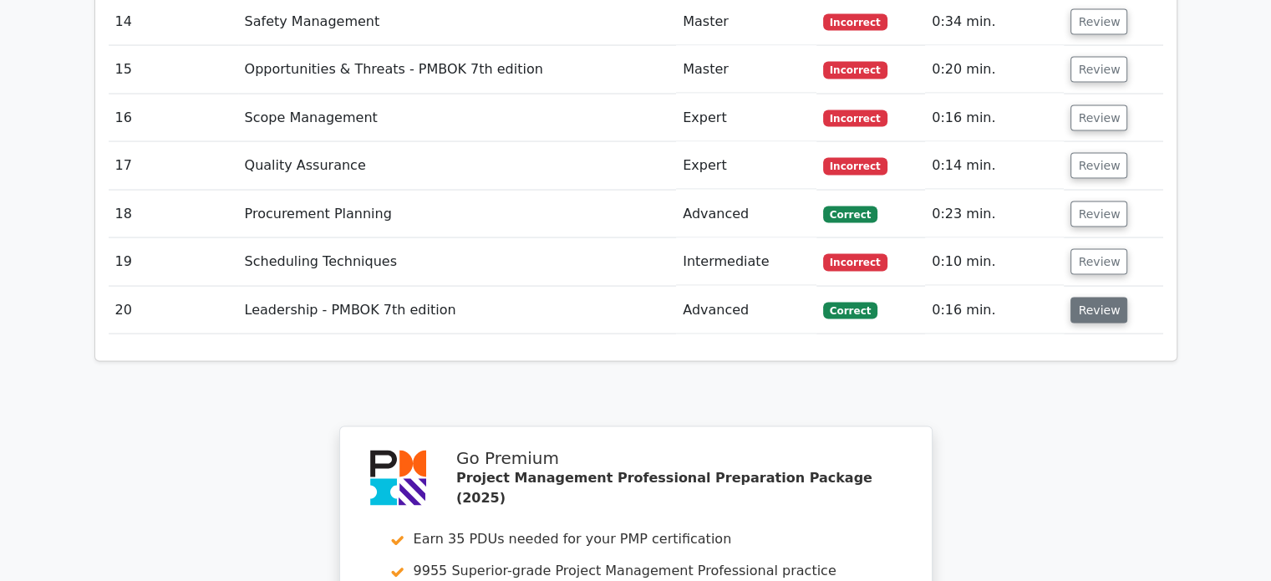
click at [1091, 298] on button "Review" at bounding box center [1099, 311] width 57 height 26
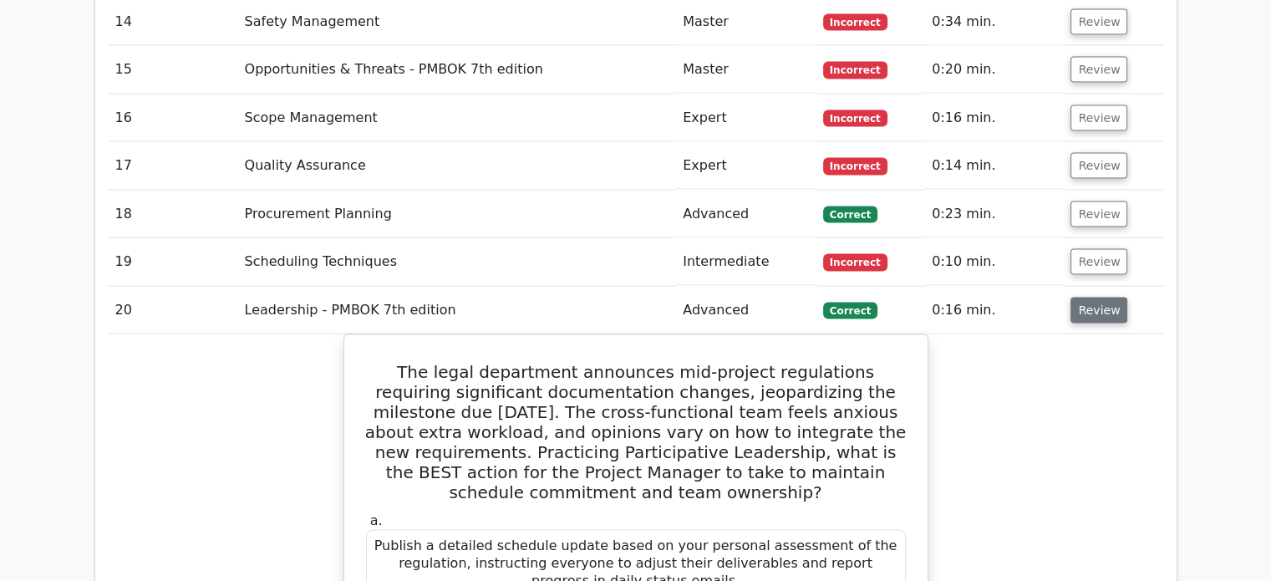
click at [1091, 298] on button "Review" at bounding box center [1099, 311] width 57 height 26
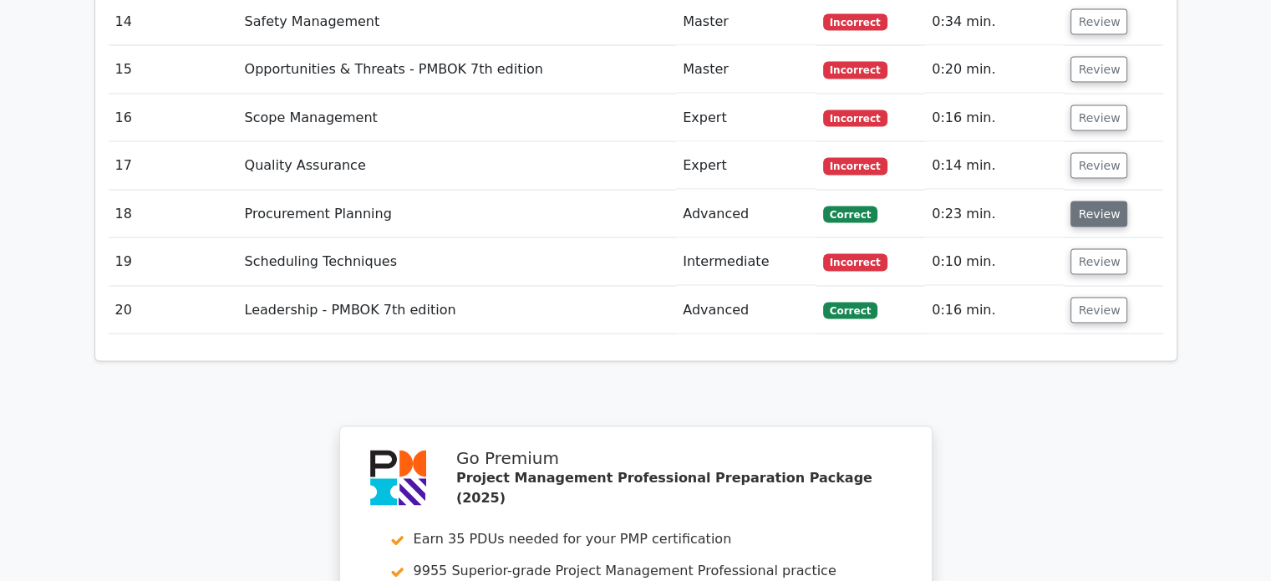
click at [1092, 201] on button "Review" at bounding box center [1099, 214] width 57 height 26
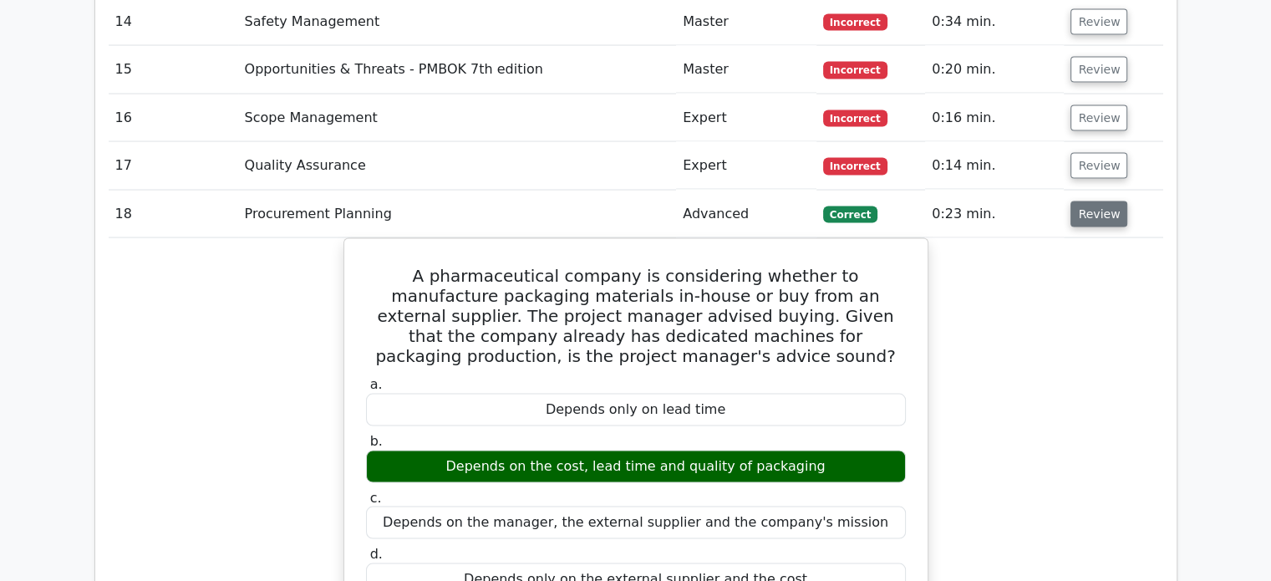
click at [1092, 201] on button "Review" at bounding box center [1099, 214] width 57 height 26
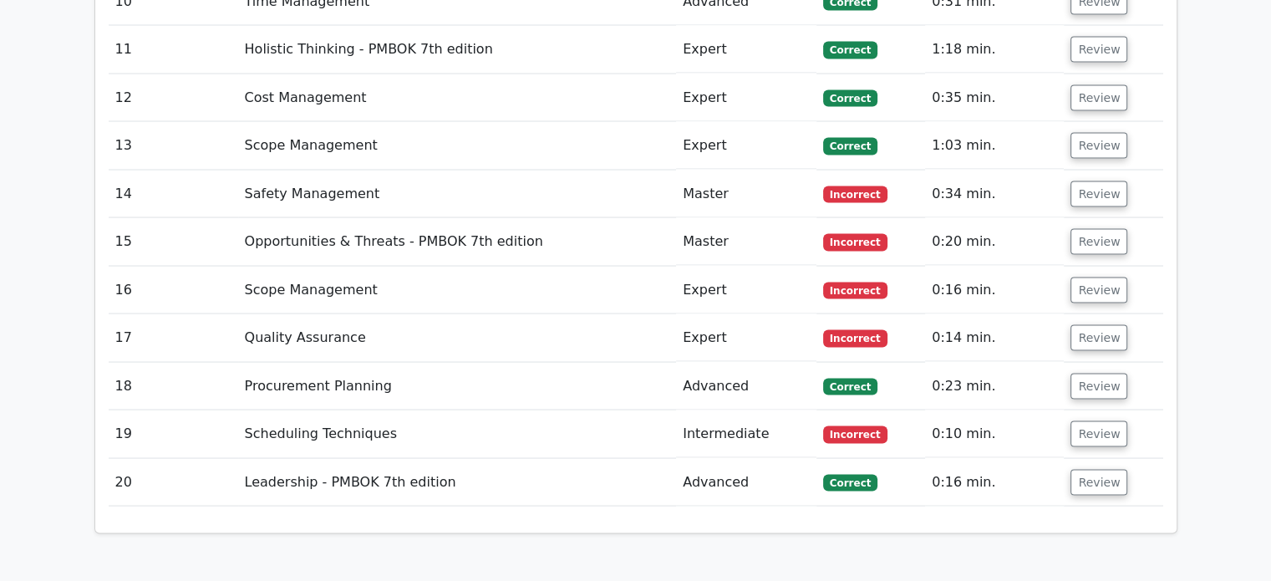
scroll to position [3142, 0]
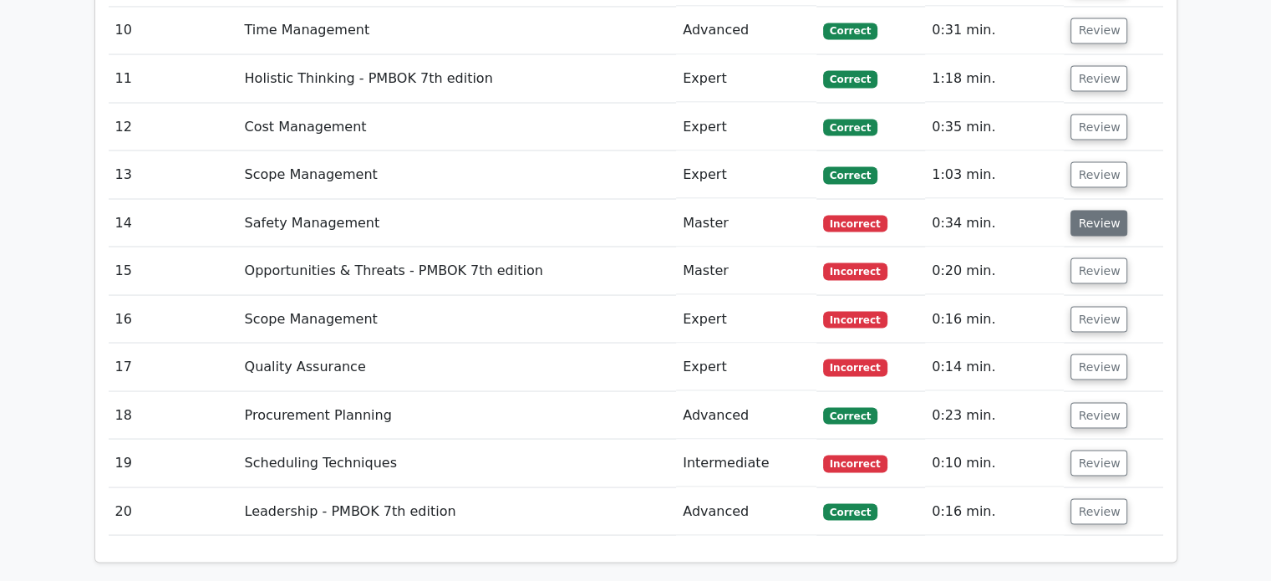
click at [1092, 210] on button "Review" at bounding box center [1099, 223] width 57 height 26
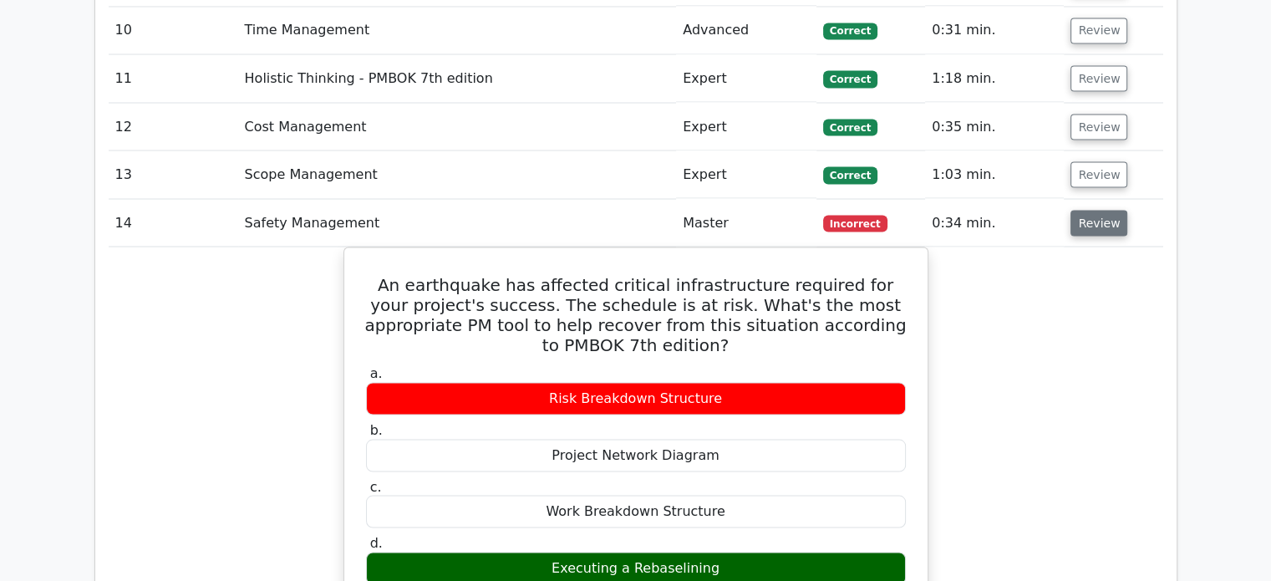
click at [1092, 210] on button "Review" at bounding box center [1099, 223] width 57 height 26
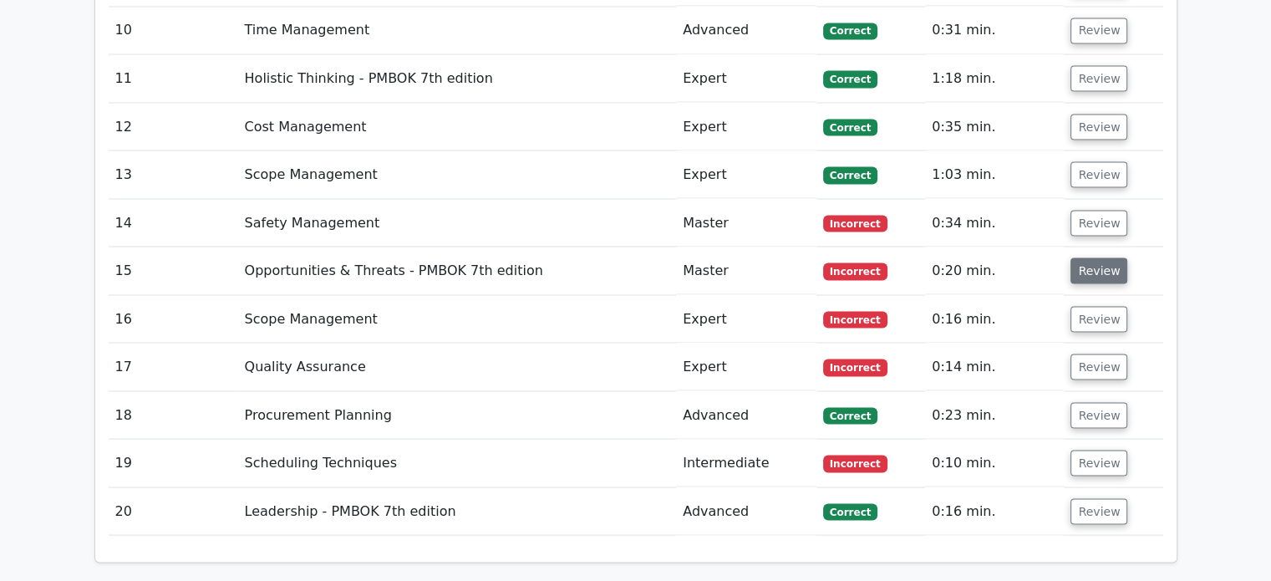
click at [1094, 257] on button "Review" at bounding box center [1099, 270] width 57 height 26
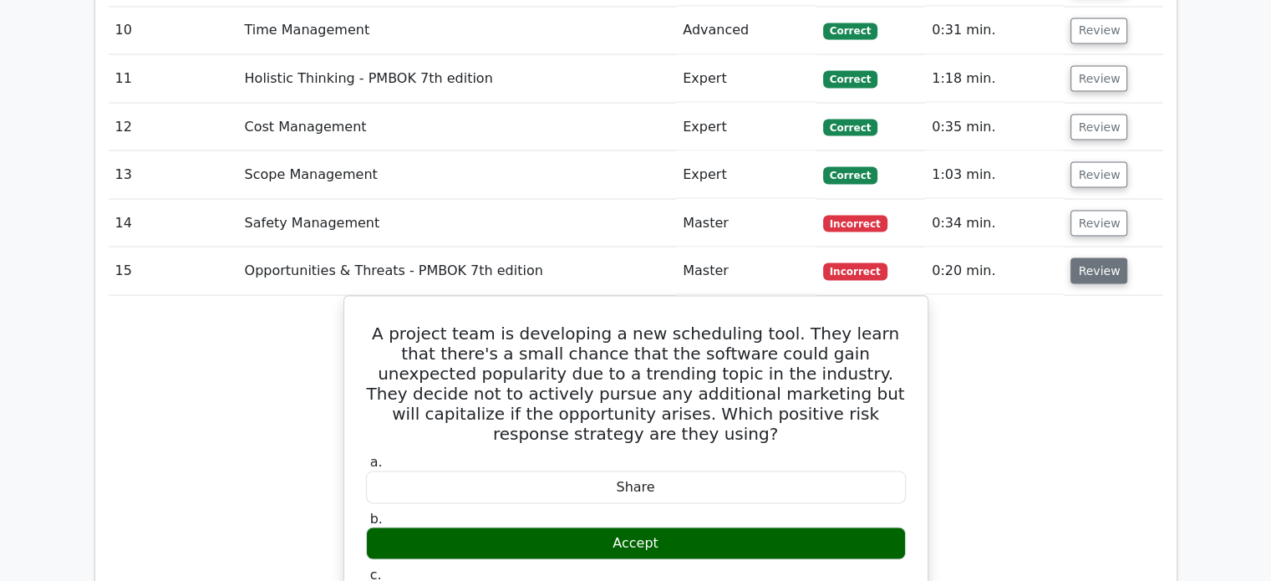
click at [1094, 257] on button "Review" at bounding box center [1099, 270] width 57 height 26
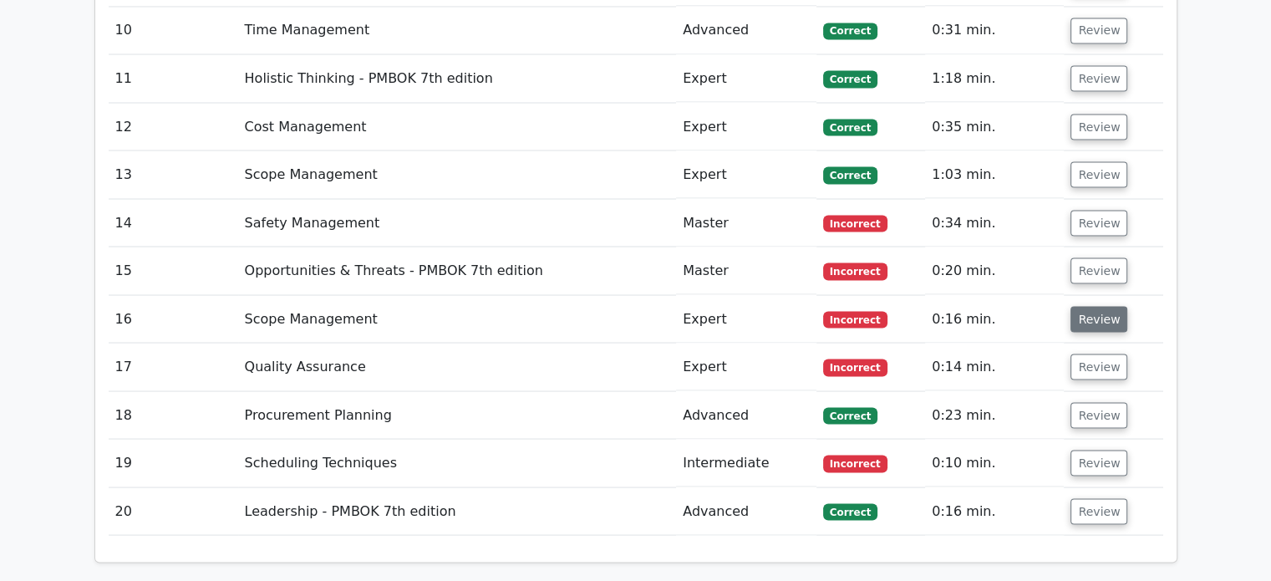
click at [1085, 306] on button "Review" at bounding box center [1099, 319] width 57 height 26
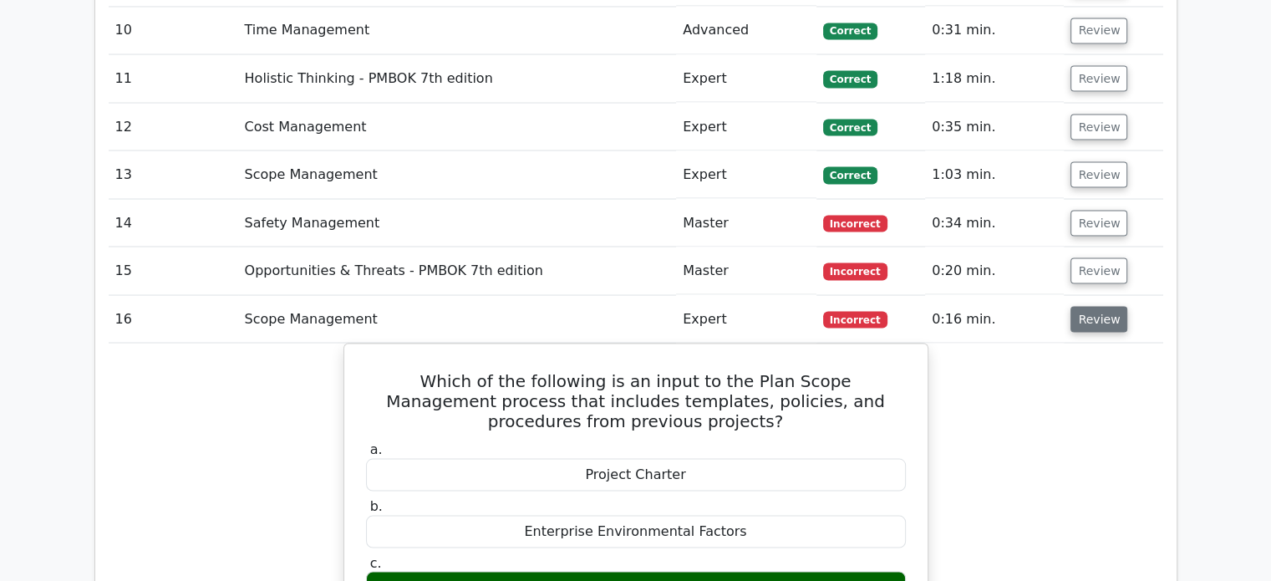
click at [1085, 306] on button "Review" at bounding box center [1099, 319] width 57 height 26
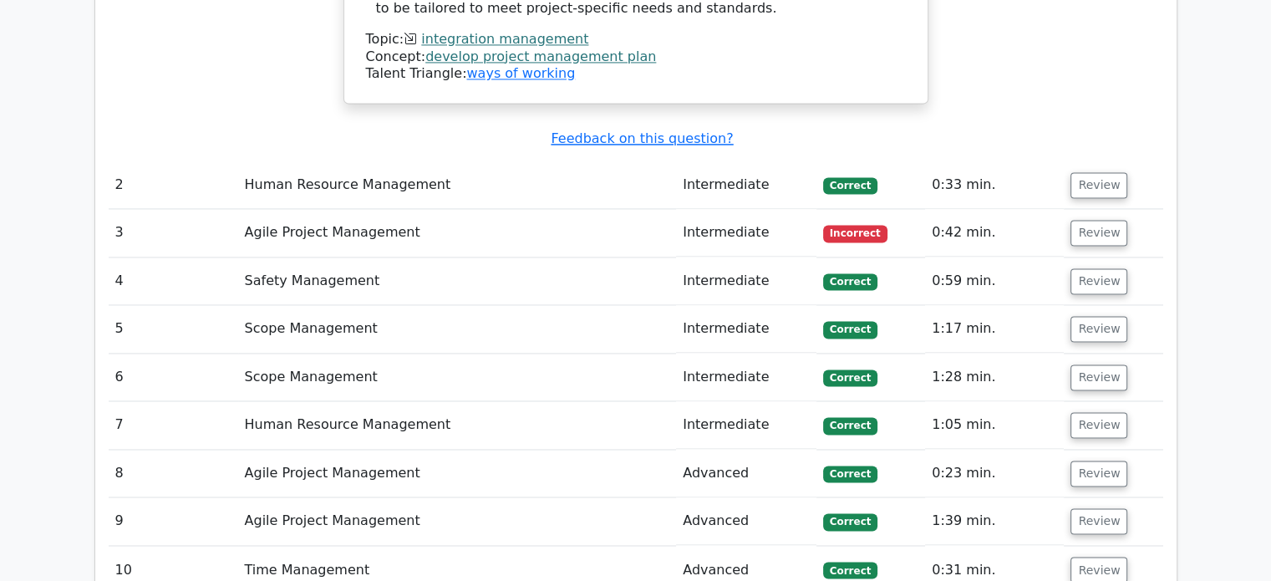
scroll to position [2607, 0]
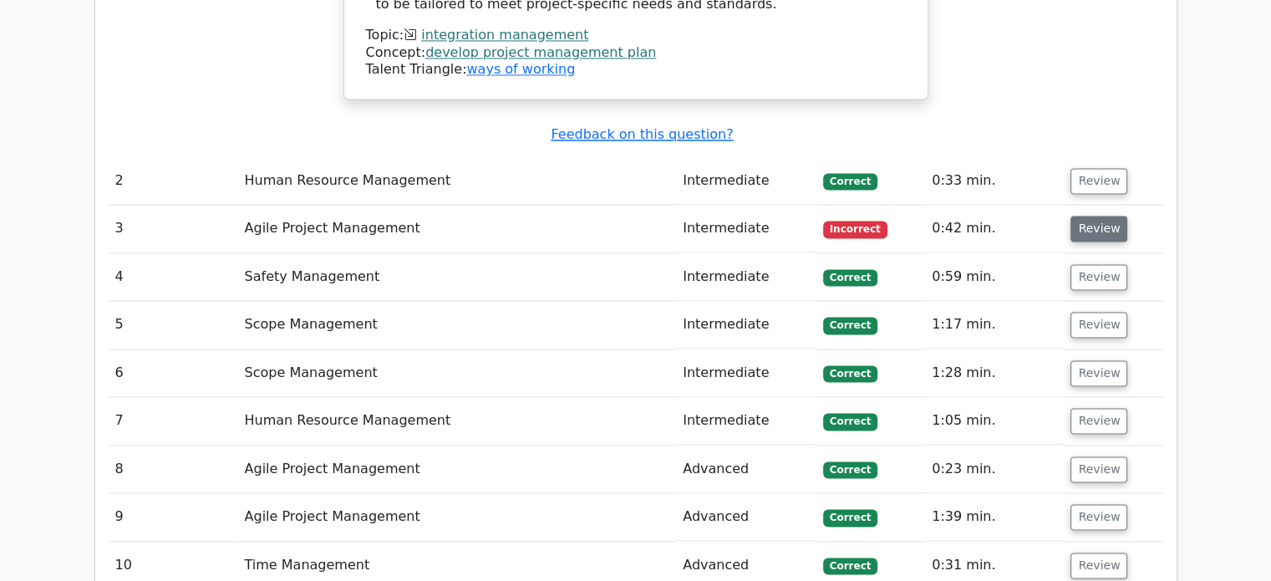
click at [1098, 216] on button "Review" at bounding box center [1099, 229] width 57 height 26
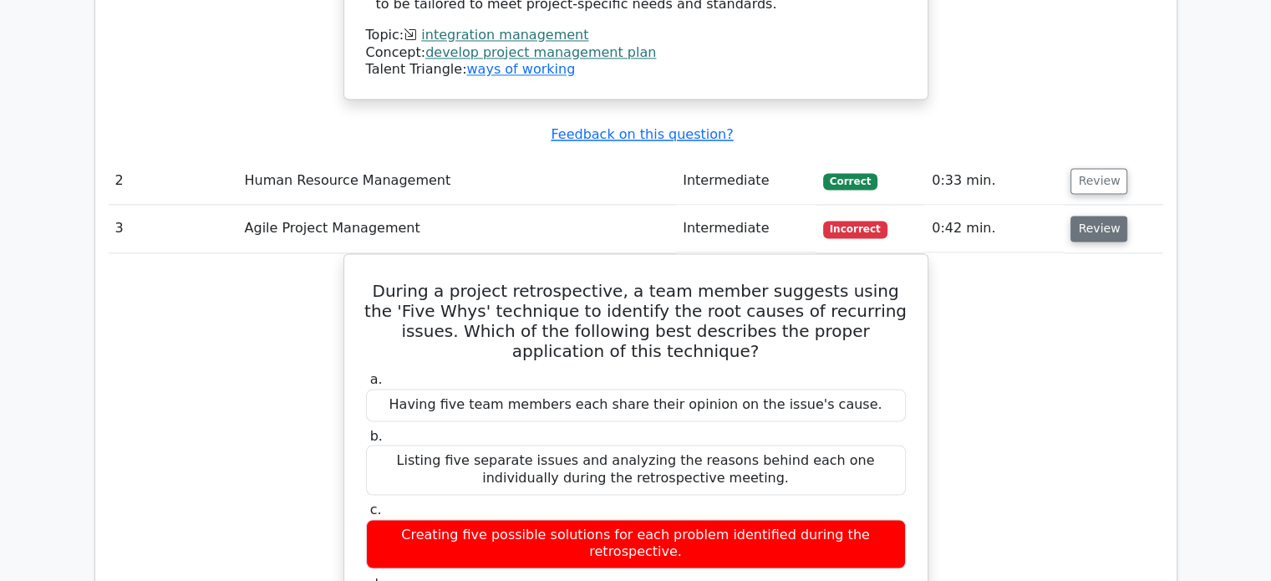
click at [1098, 216] on button "Review" at bounding box center [1099, 229] width 57 height 26
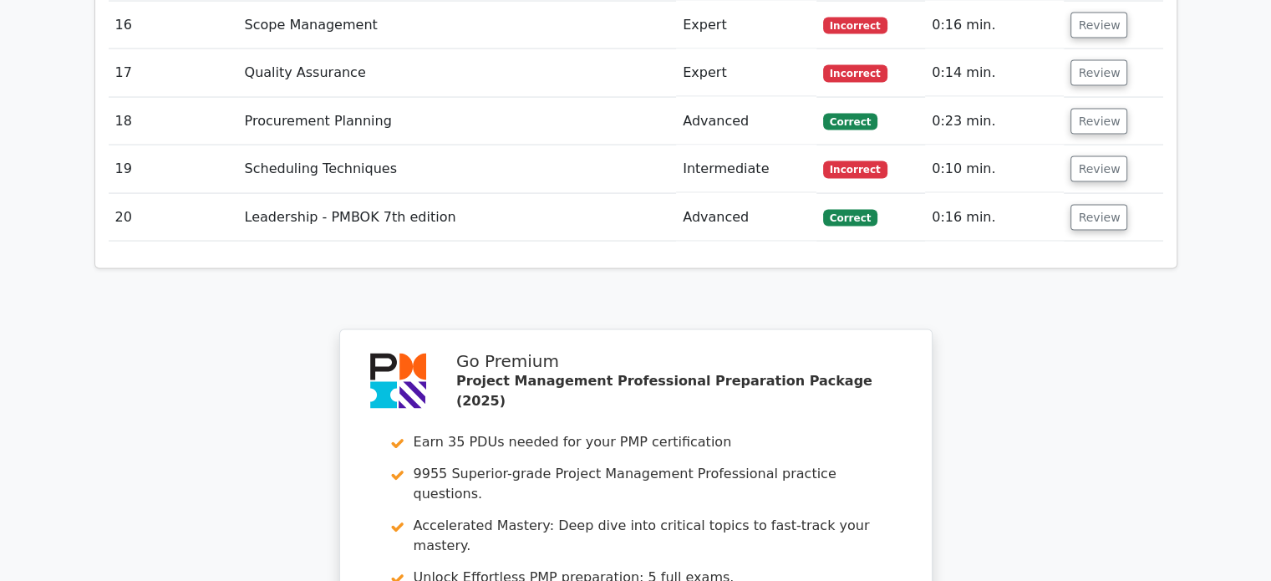
scroll to position [3805, 0]
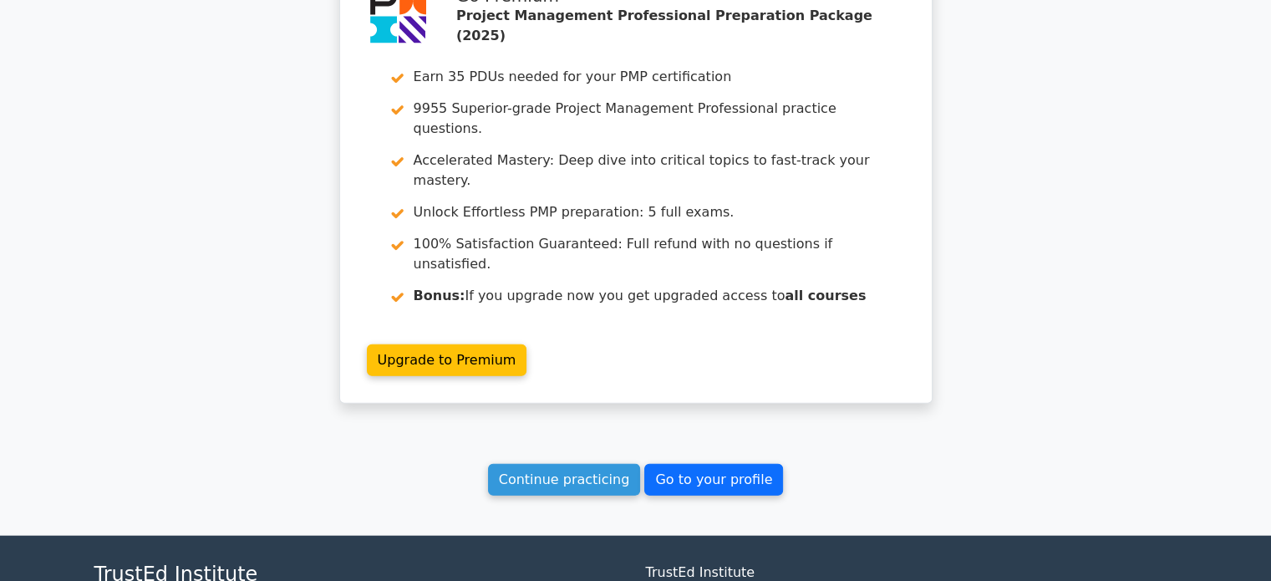
click at [701, 464] on link "Go to your profile" at bounding box center [713, 480] width 139 height 32
